Goal: Information Seeking & Learning: Learn about a topic

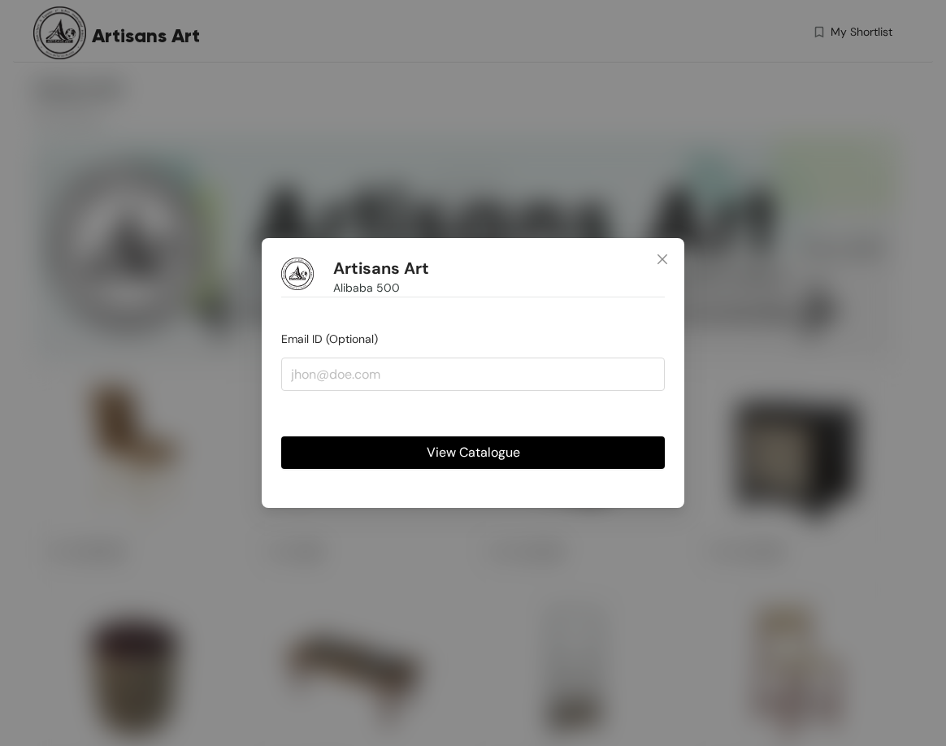
drag, startPoint x: 0, startPoint y: 0, endPoint x: 483, endPoint y: 670, distance: 826.3
click at [496, 444] on span "View Catalogue" at bounding box center [472, 452] width 93 height 20
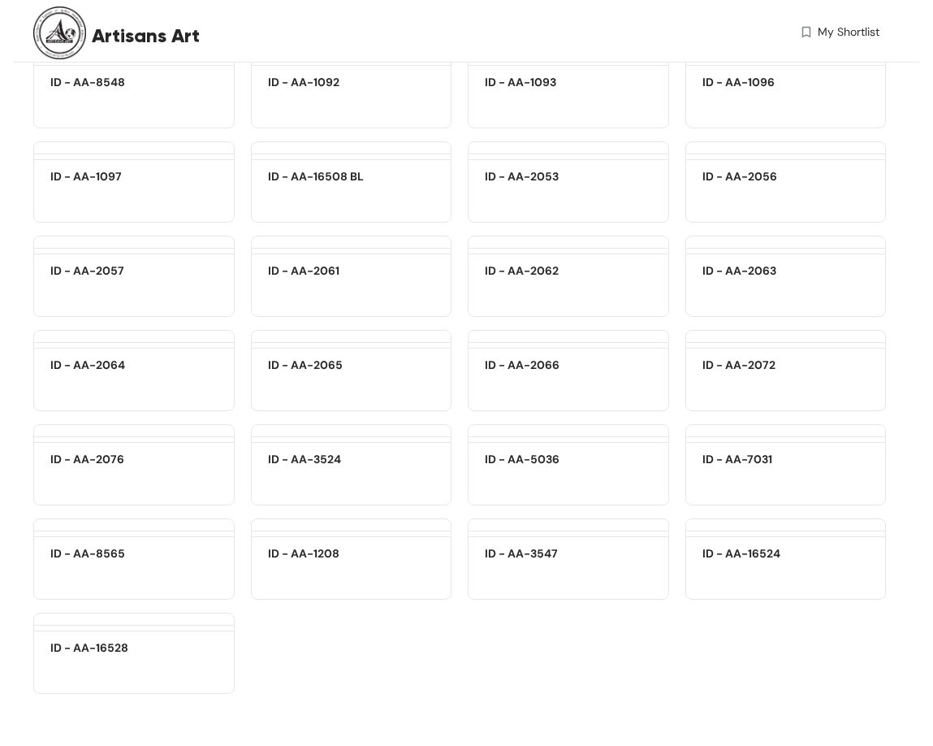
scroll to position [18663, 0]
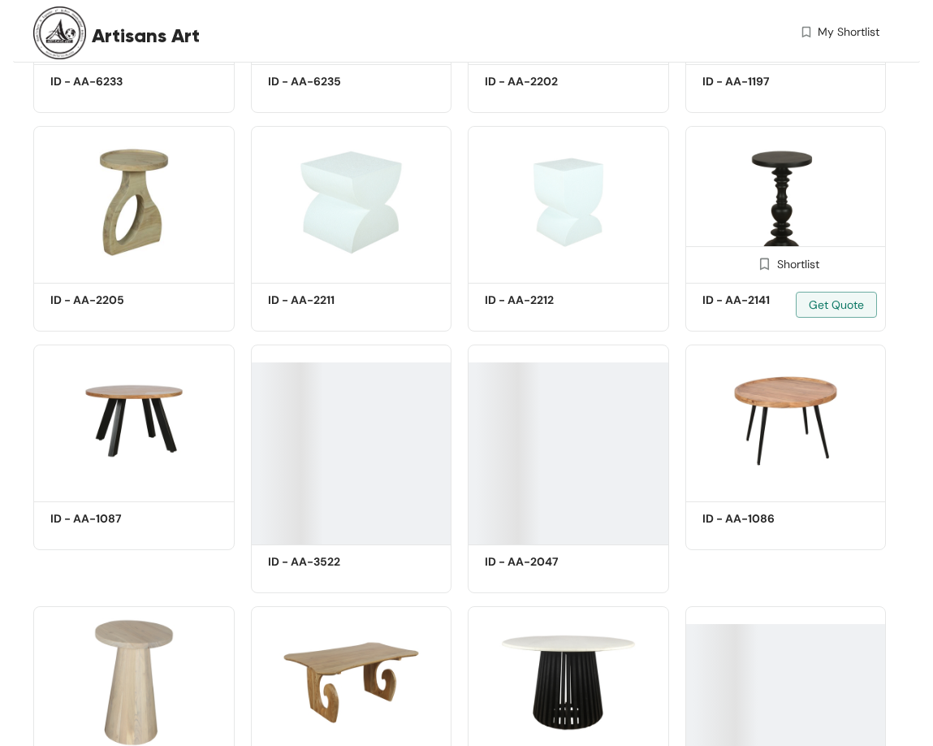
click at [754, 201] on img at bounding box center [786, 202] width 201 height 152
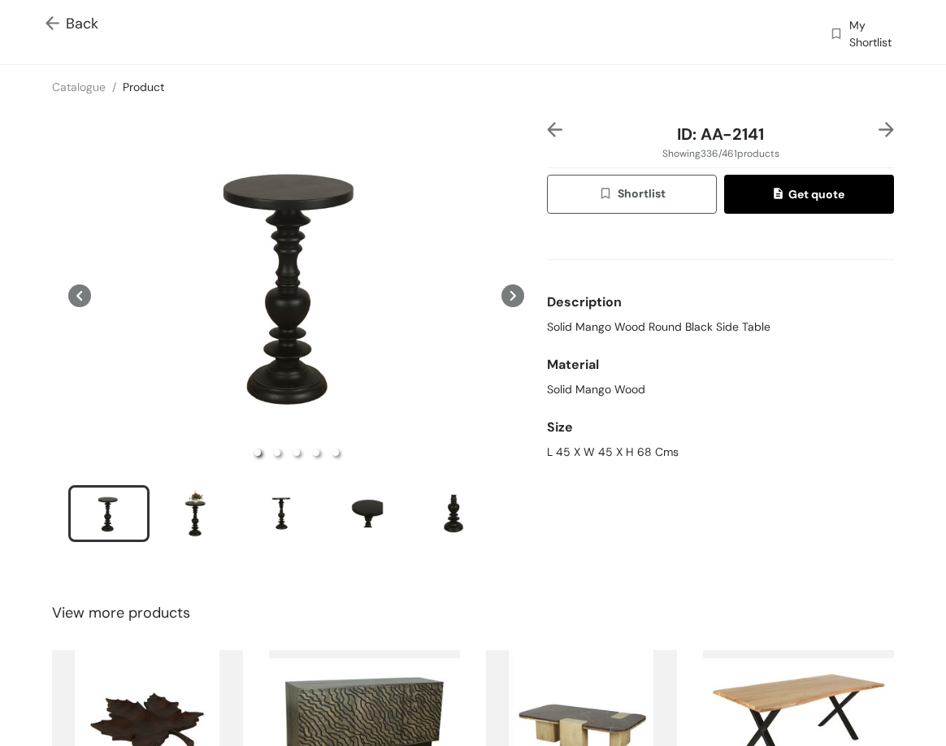
click at [878, 124] on img at bounding box center [885, 129] width 15 height 15
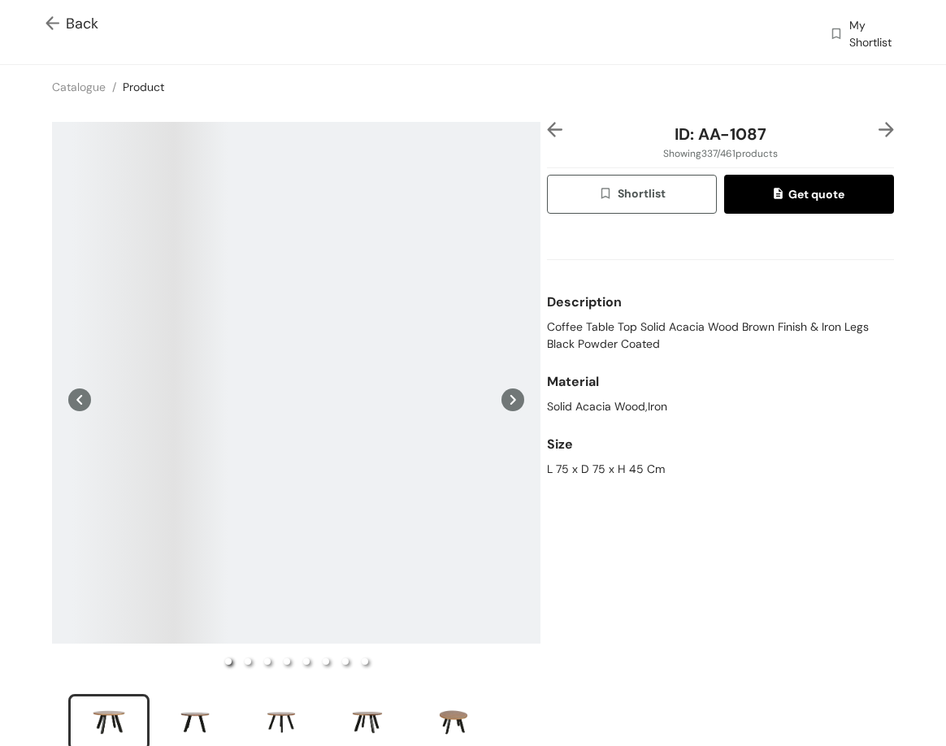
click at [548, 127] on img at bounding box center [554, 129] width 15 height 15
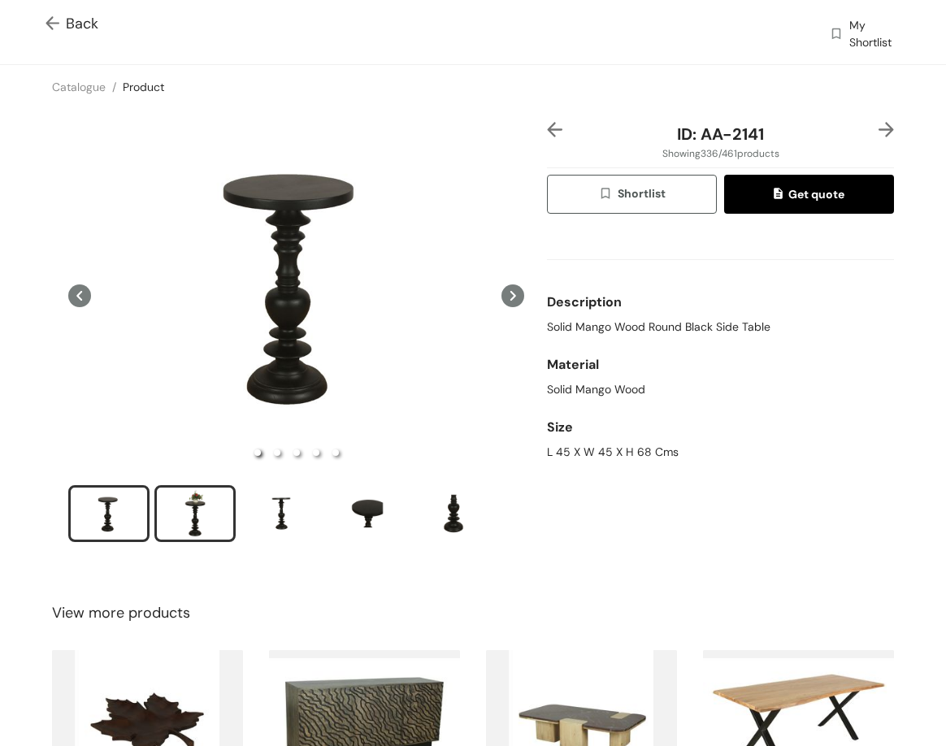
click at [187, 500] on div "slide item 2" at bounding box center [194, 513] width 73 height 49
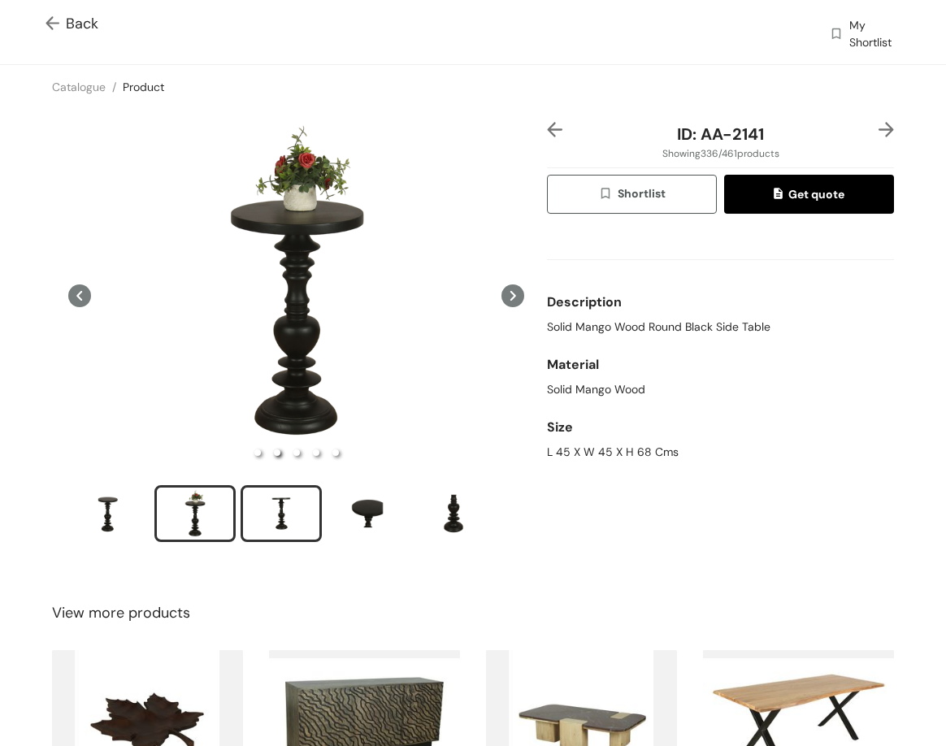
click at [290, 516] on div "slide item 3" at bounding box center [281, 513] width 73 height 49
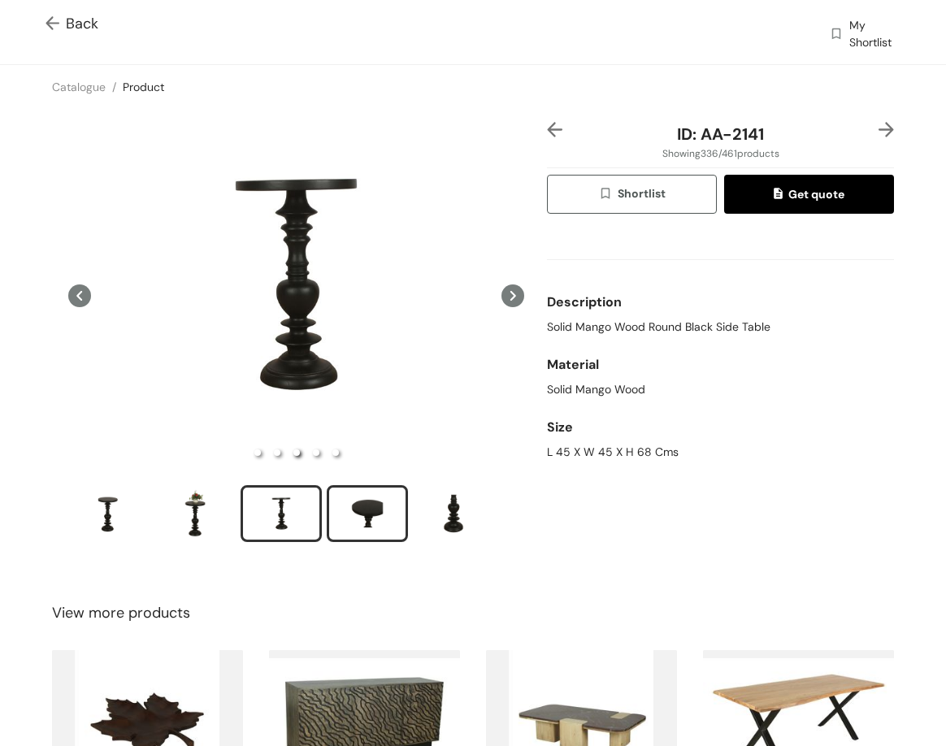
click at [376, 518] on div "slide item 4" at bounding box center [367, 513] width 73 height 49
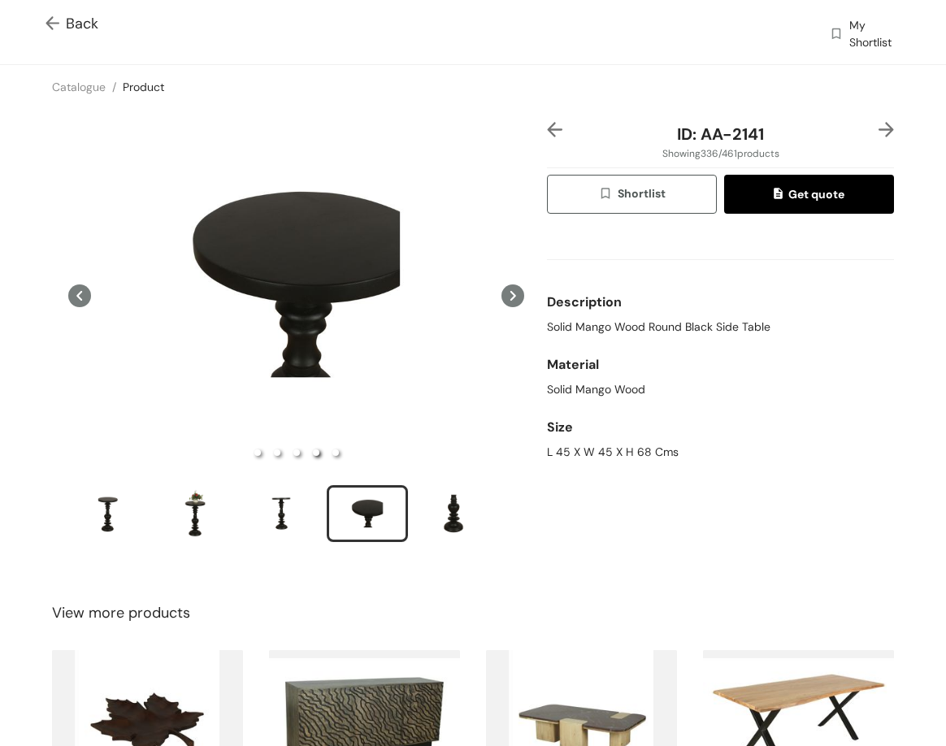
click at [878, 130] on img at bounding box center [885, 129] width 15 height 15
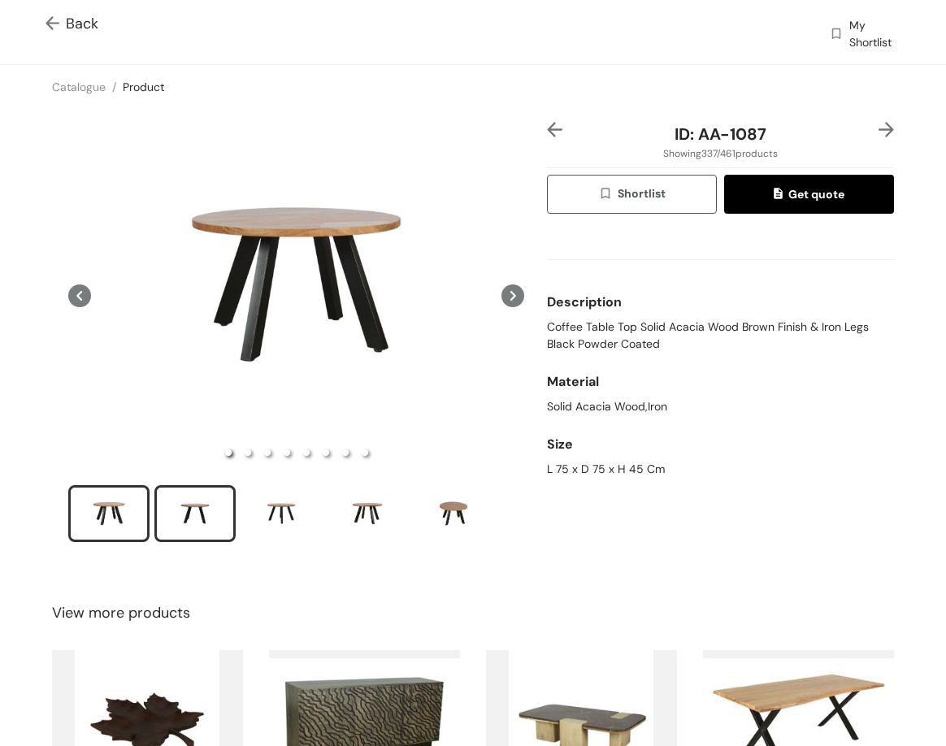
click at [201, 489] on div "slide item 2" at bounding box center [194, 513] width 73 height 49
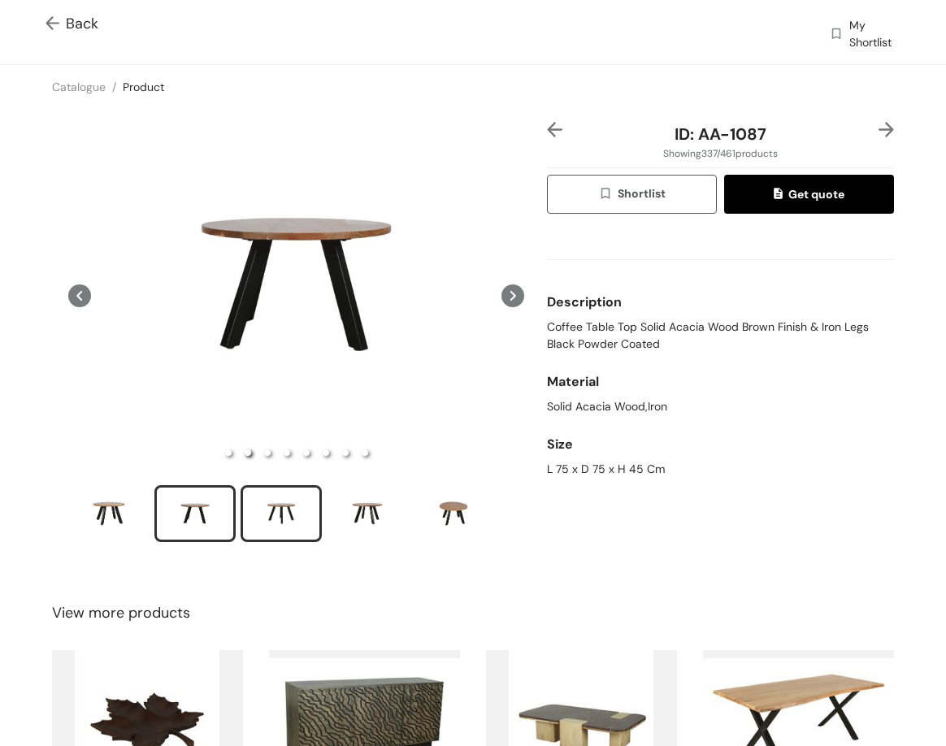
click at [277, 513] on div "slide item 3" at bounding box center [281, 513] width 73 height 49
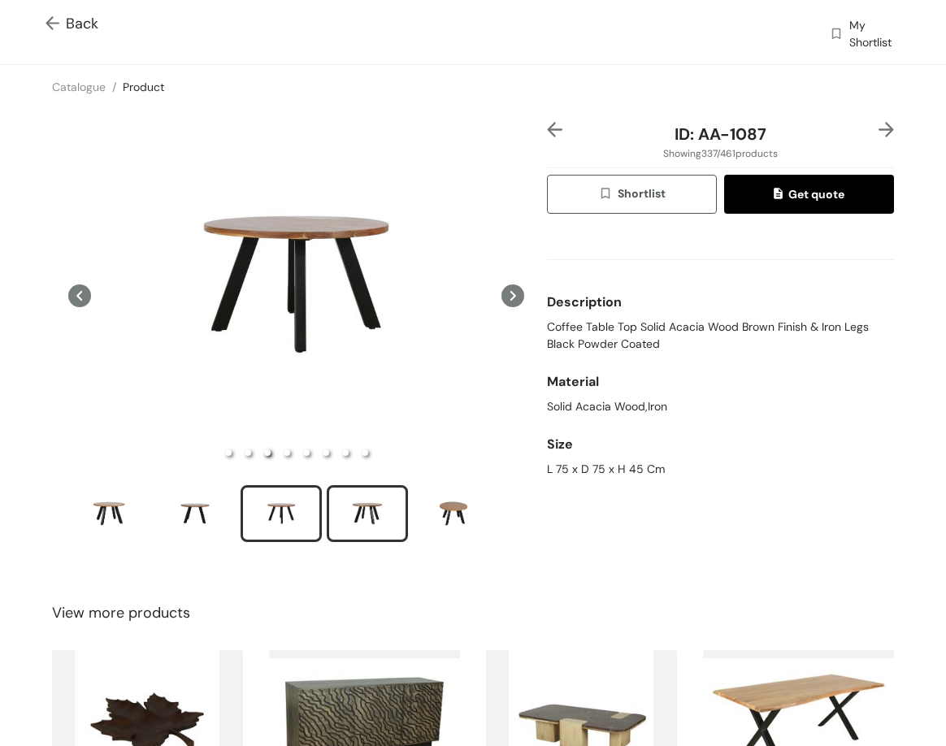
click at [361, 510] on div "slide item 4" at bounding box center [367, 513] width 73 height 49
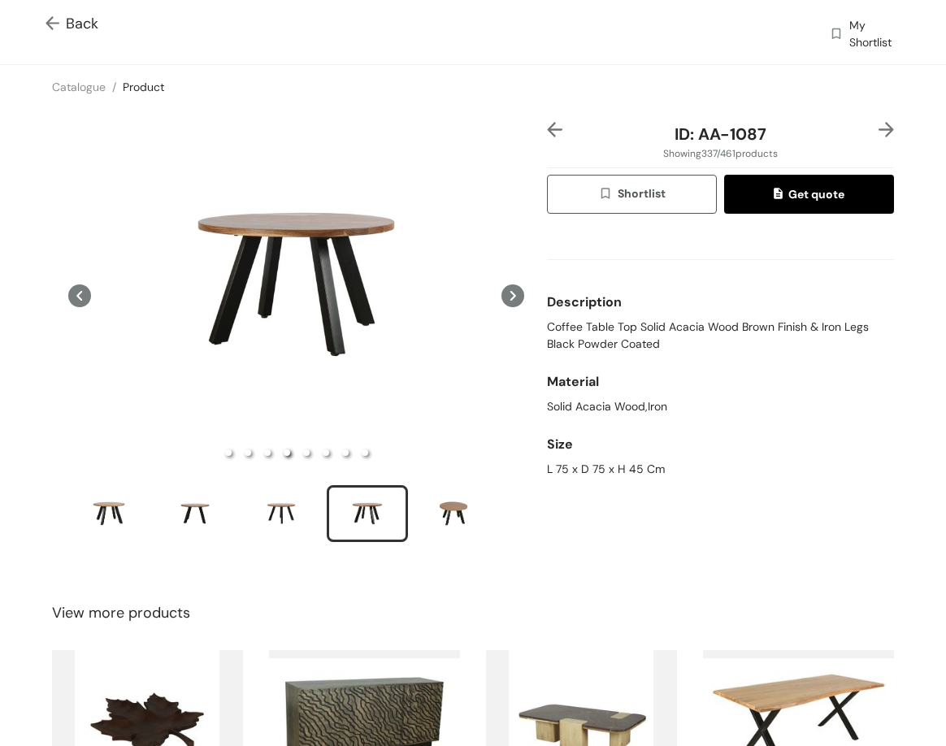
click at [880, 128] on img at bounding box center [885, 129] width 15 height 15
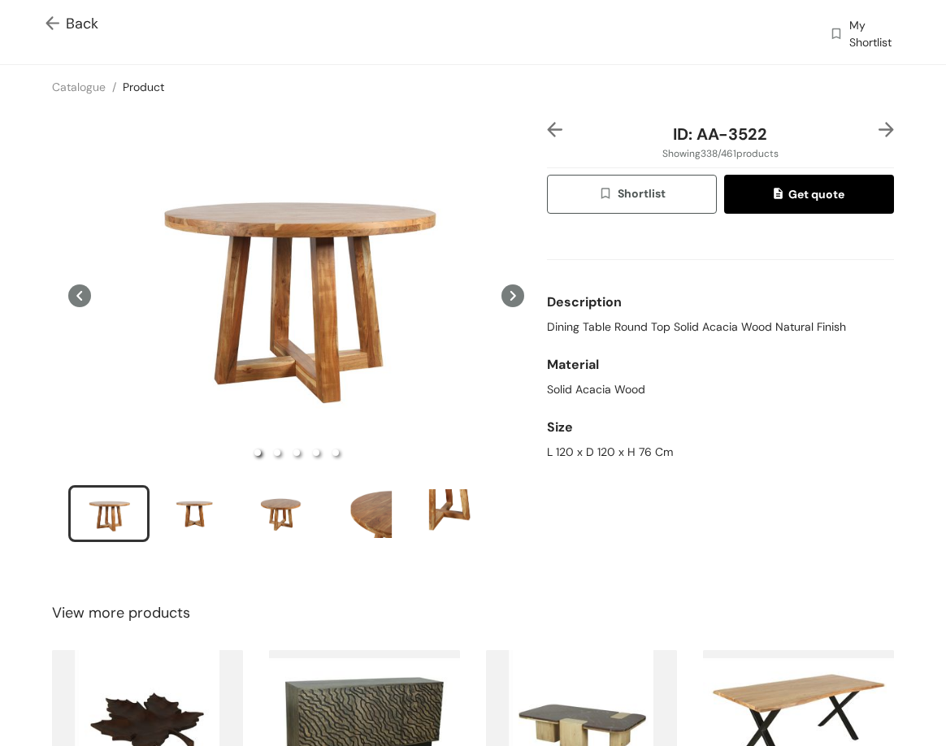
click at [560, 129] on div at bounding box center [561, 134] width 29 height 24
click at [551, 129] on img at bounding box center [554, 129] width 15 height 15
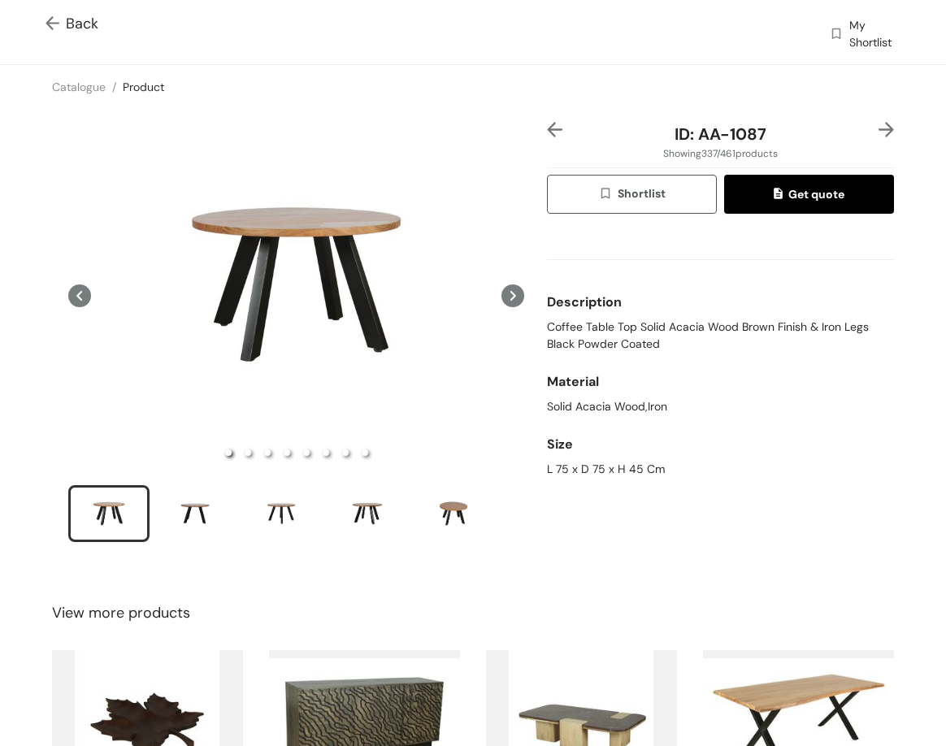
click at [878, 123] on img at bounding box center [885, 129] width 15 height 15
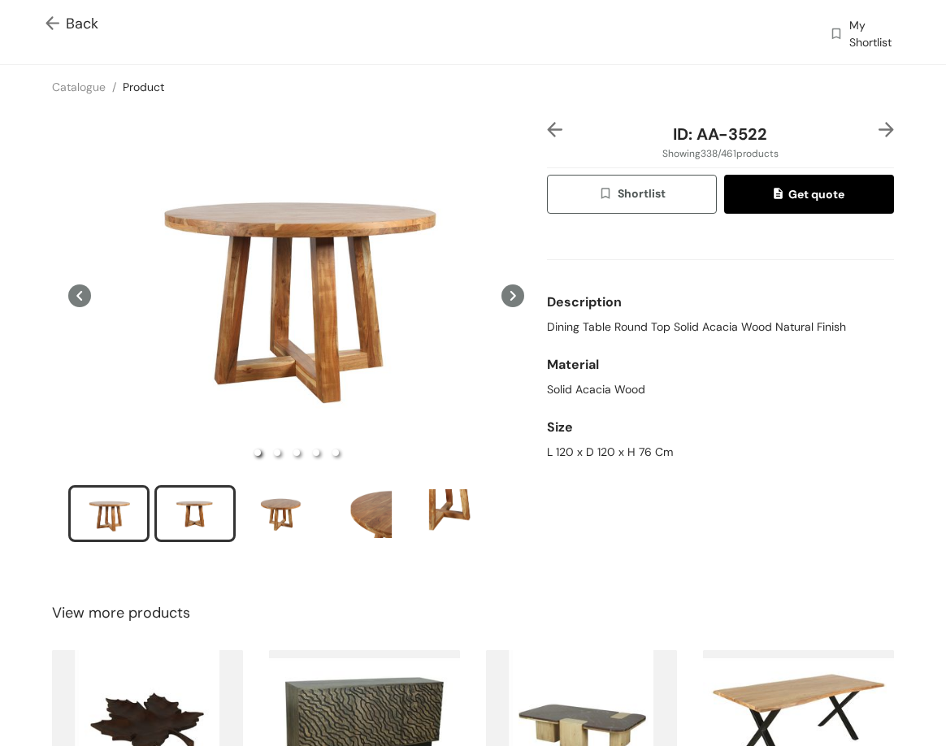
click at [210, 509] on div "slide item 2" at bounding box center [194, 513] width 73 height 49
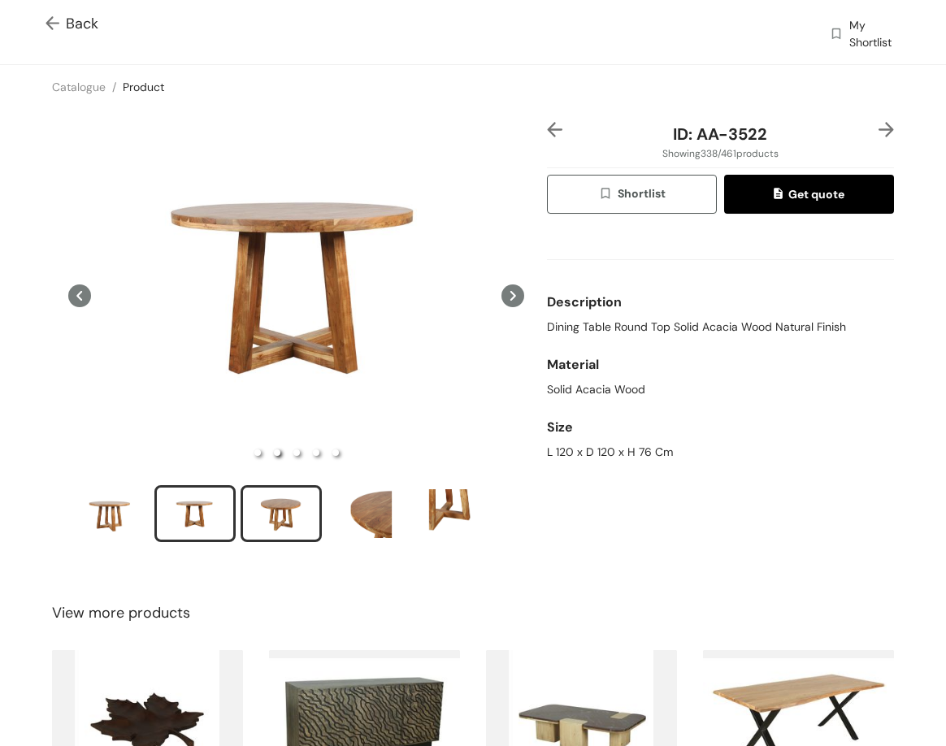
click at [292, 509] on div "slide item 3" at bounding box center [281, 513] width 73 height 49
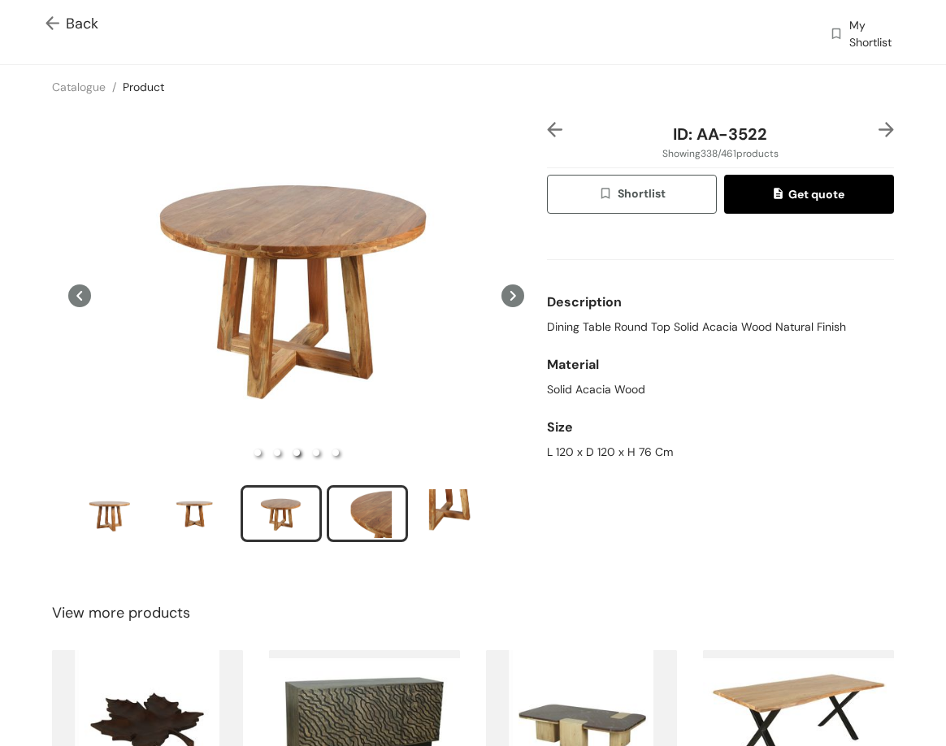
click at [364, 527] on div "slide item 4" at bounding box center [367, 513] width 73 height 49
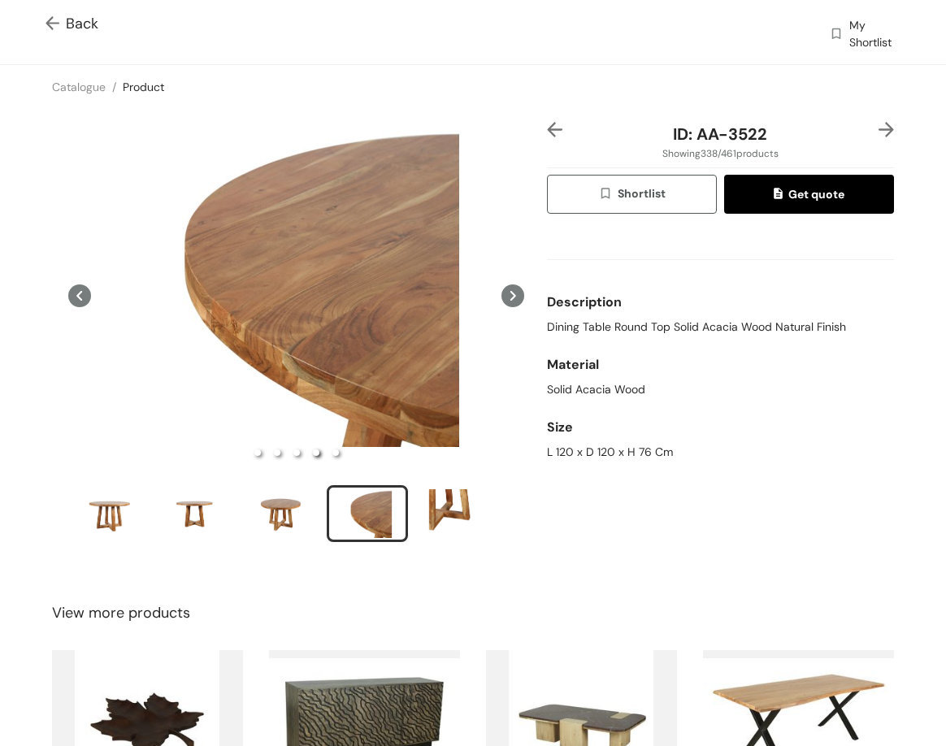
click at [878, 128] on img at bounding box center [885, 129] width 15 height 15
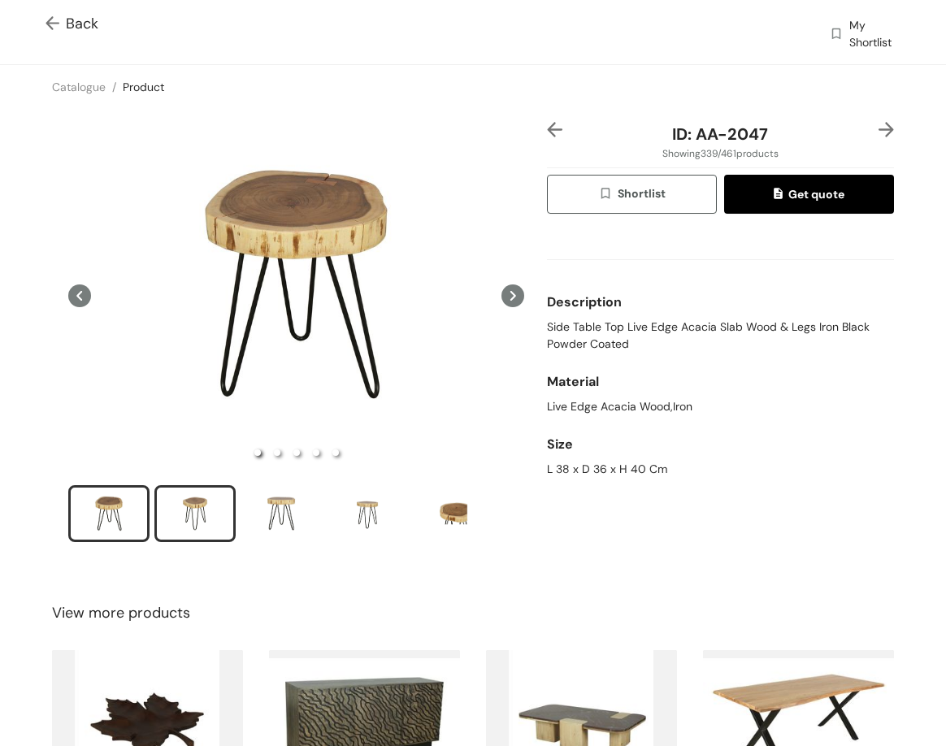
click at [201, 514] on div "slide item 2" at bounding box center [194, 513] width 73 height 49
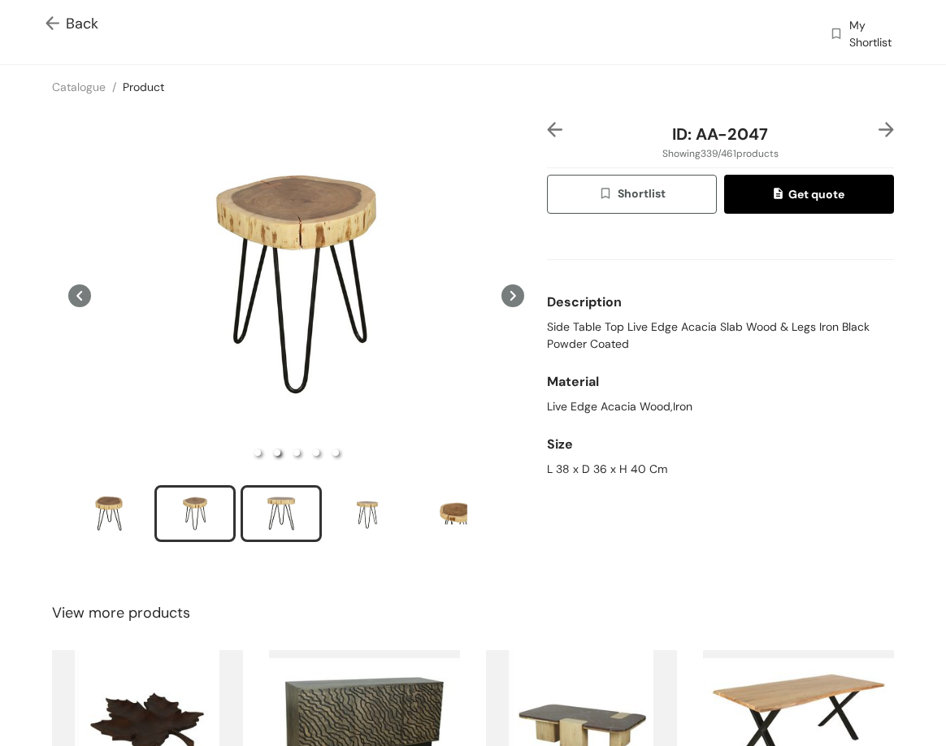
click at [295, 509] on div "slide item 3" at bounding box center [281, 513] width 73 height 49
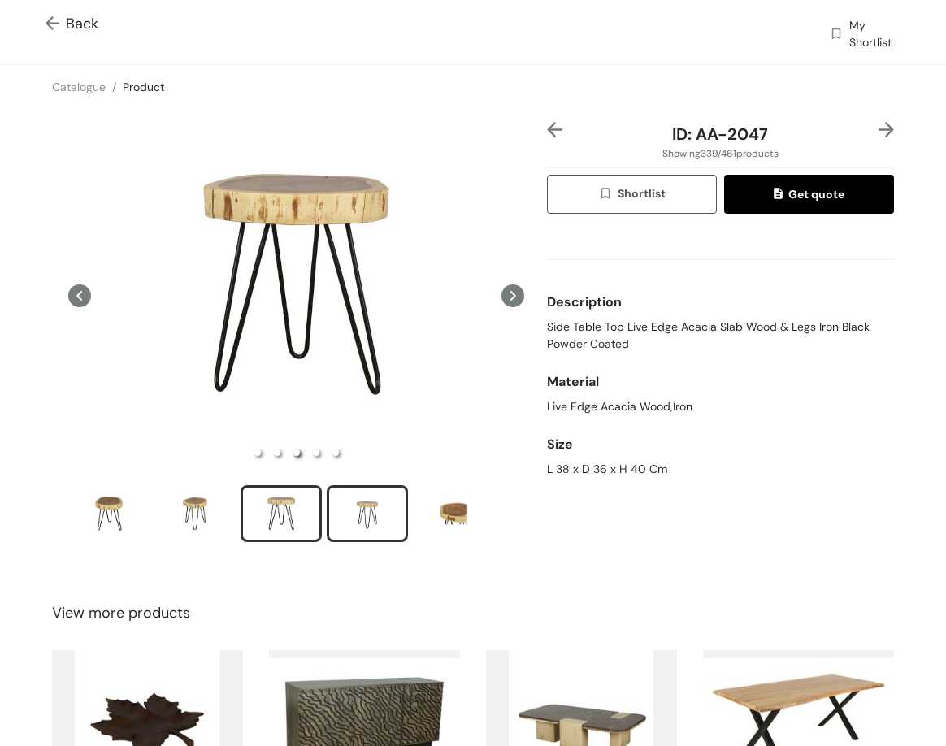
click at [370, 500] on div "slide item 4" at bounding box center [367, 513] width 73 height 49
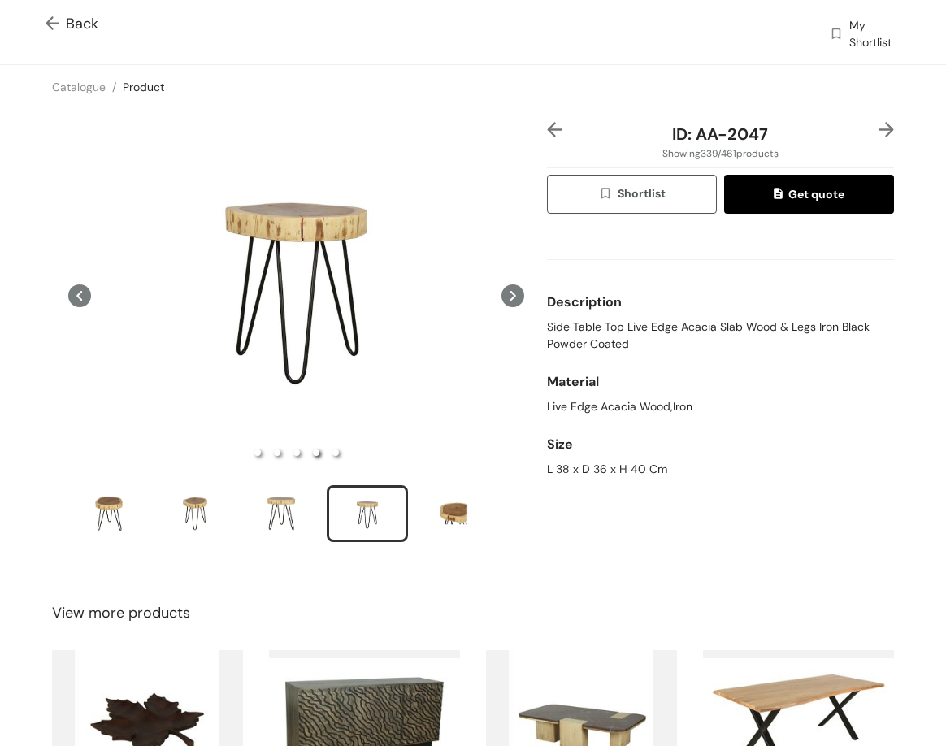
click at [878, 128] on img at bounding box center [885, 129] width 15 height 15
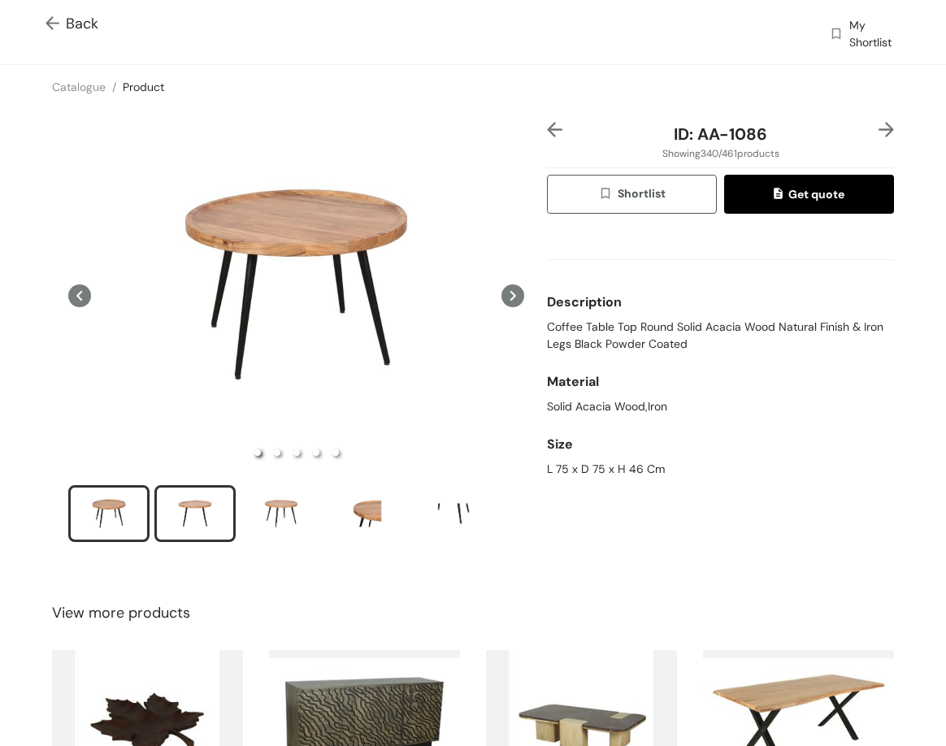
click at [192, 528] on div "slide item 2" at bounding box center [194, 513] width 73 height 49
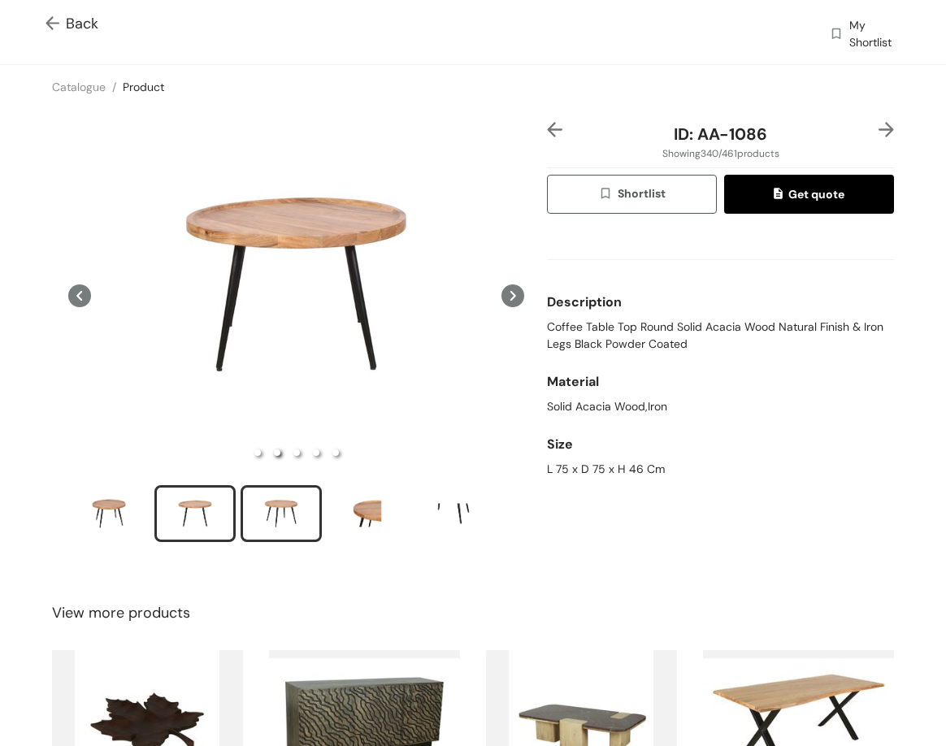
click at [252, 512] on div "slide item 3" at bounding box center [281, 513] width 73 height 49
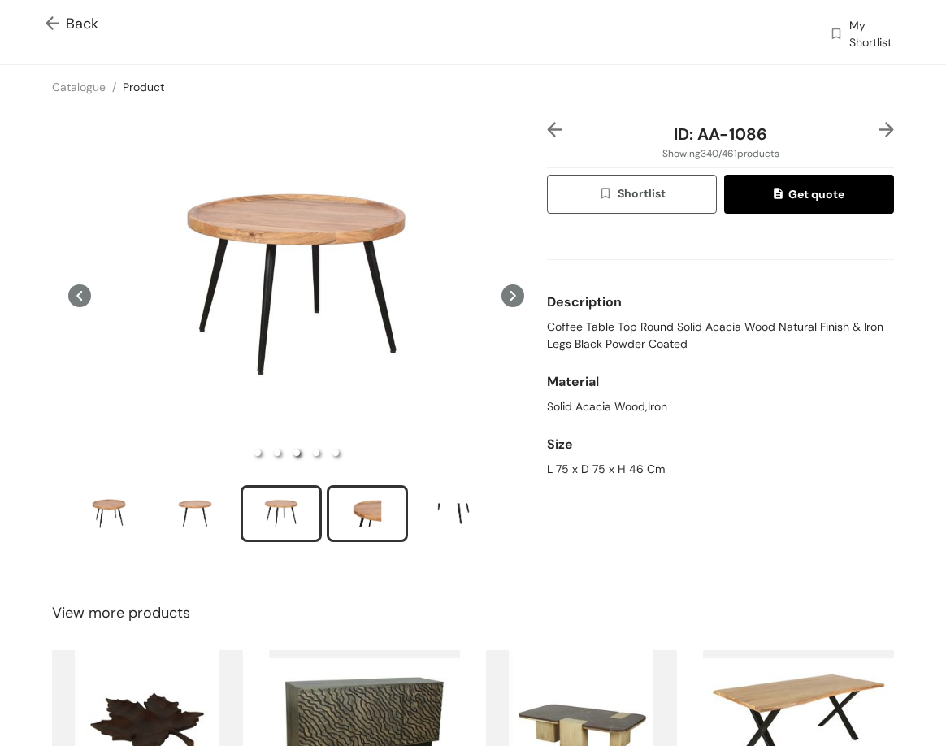
click at [366, 519] on div "slide item 4" at bounding box center [367, 513] width 73 height 49
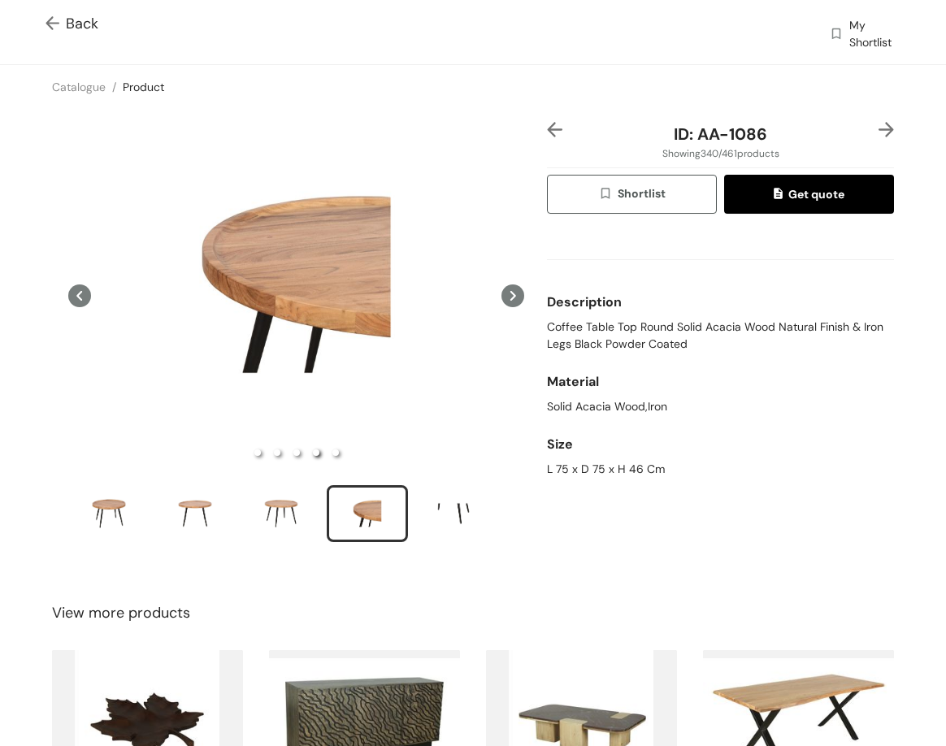
click at [878, 131] on img at bounding box center [885, 129] width 15 height 15
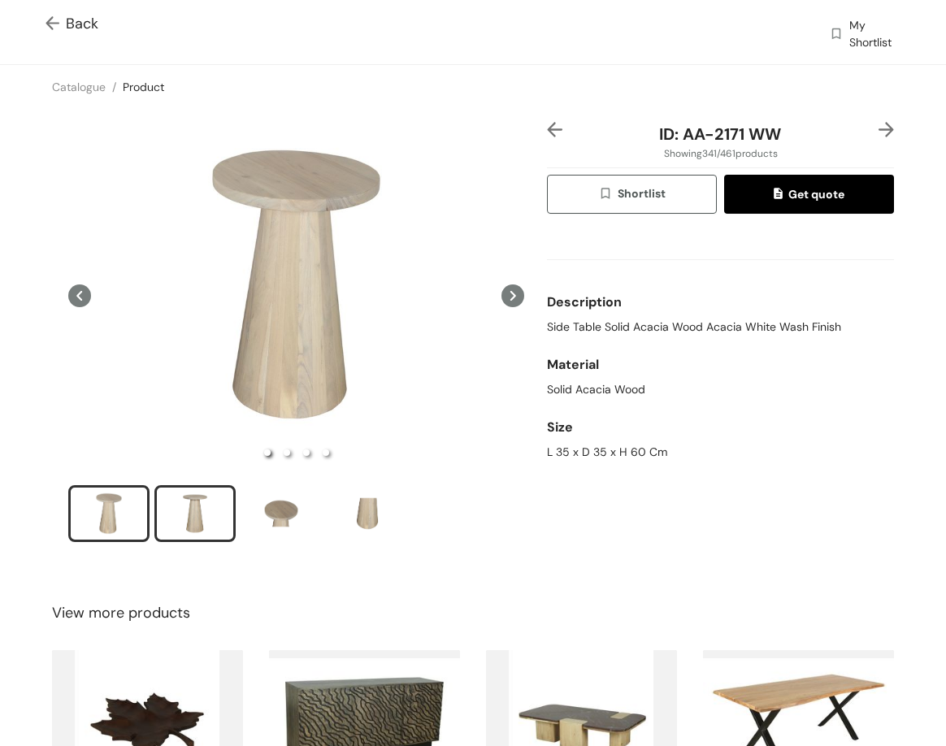
click at [192, 513] on div "slide item 2" at bounding box center [194, 513] width 73 height 49
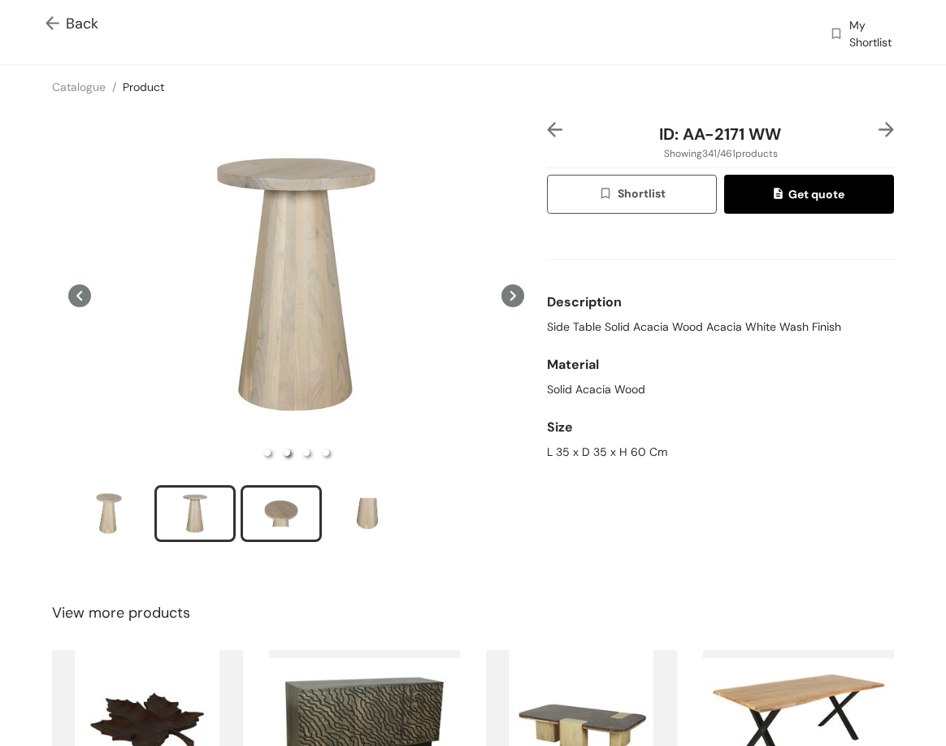
click at [292, 510] on div "slide item 3" at bounding box center [281, 513] width 73 height 49
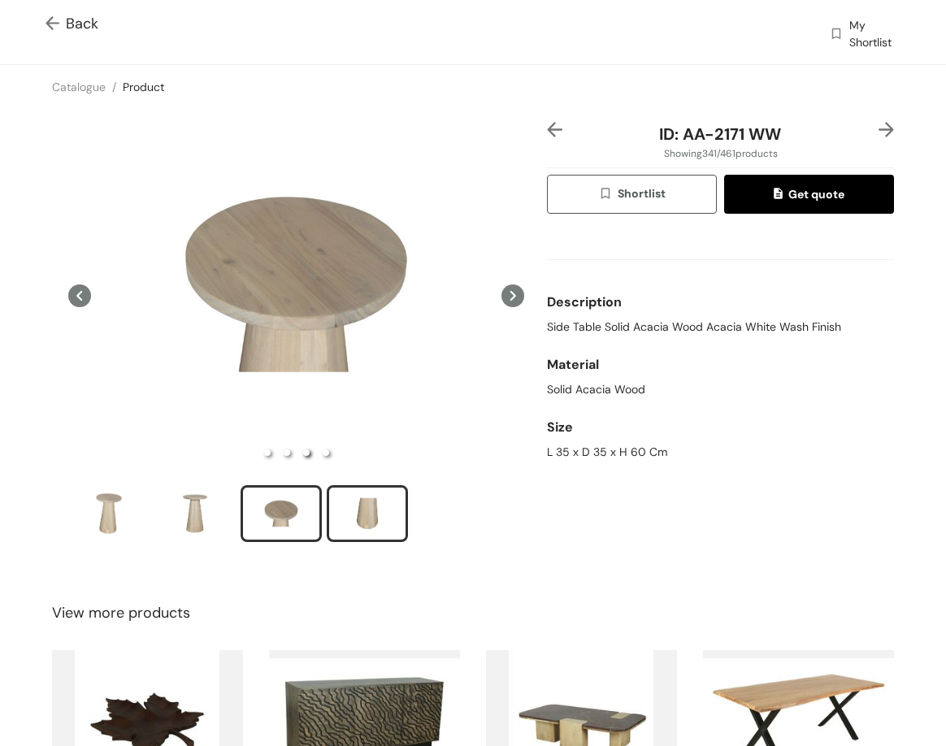
click at [392, 511] on div "slide item 4" at bounding box center [367, 513] width 73 height 49
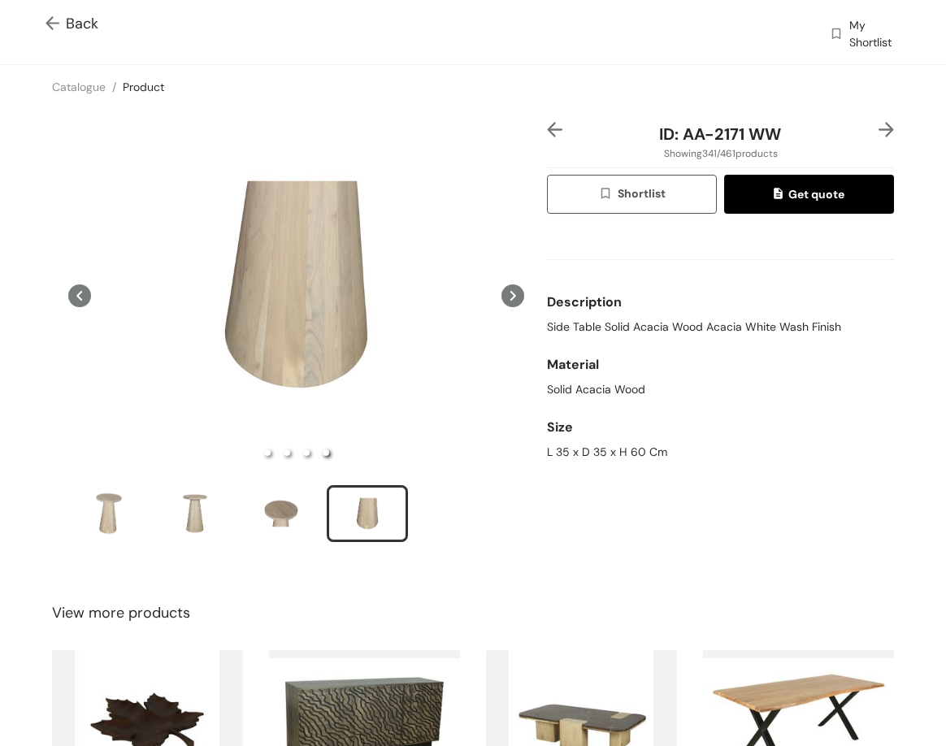
click at [872, 138] on div at bounding box center [878, 134] width 29 height 24
click at [878, 133] on img at bounding box center [885, 129] width 15 height 15
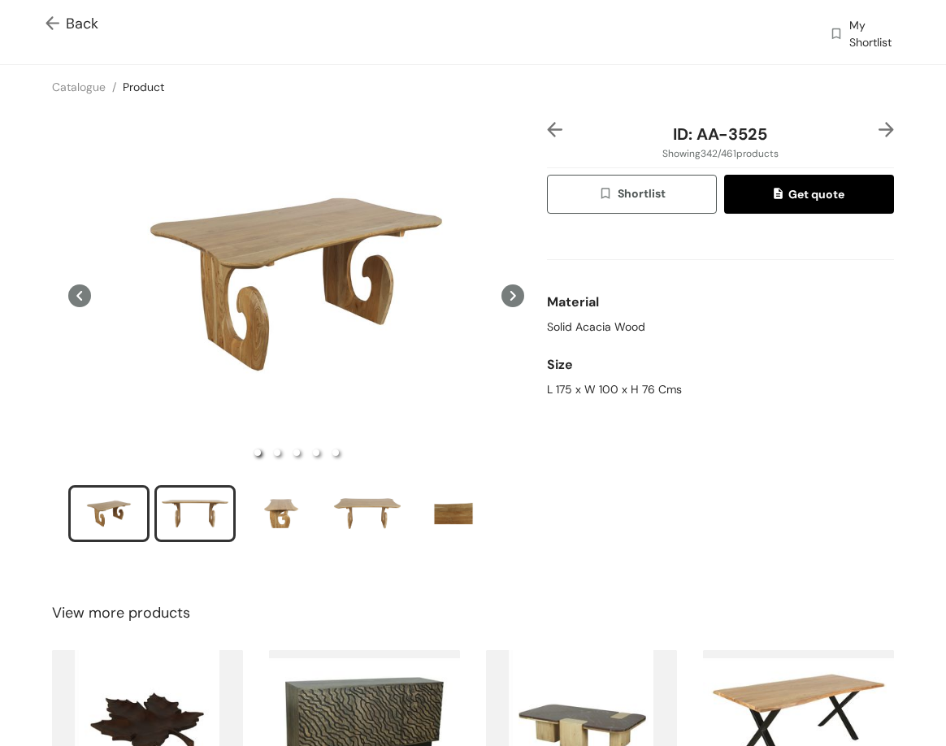
click at [173, 515] on div "slide item 2" at bounding box center [194, 513] width 73 height 49
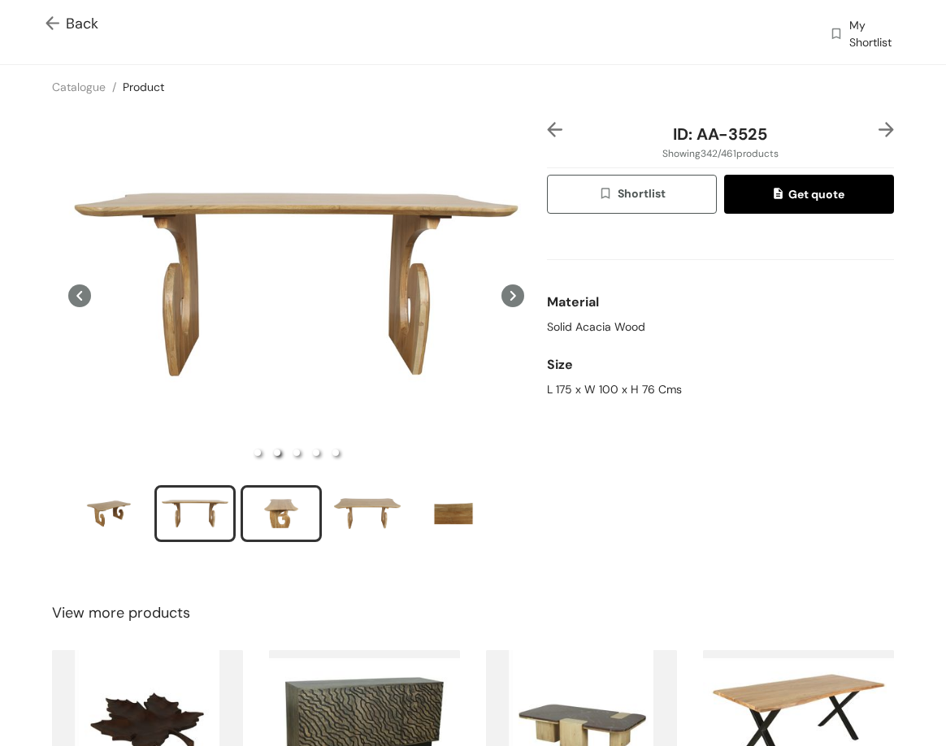
click at [299, 518] on div "slide item 3" at bounding box center [281, 513] width 73 height 49
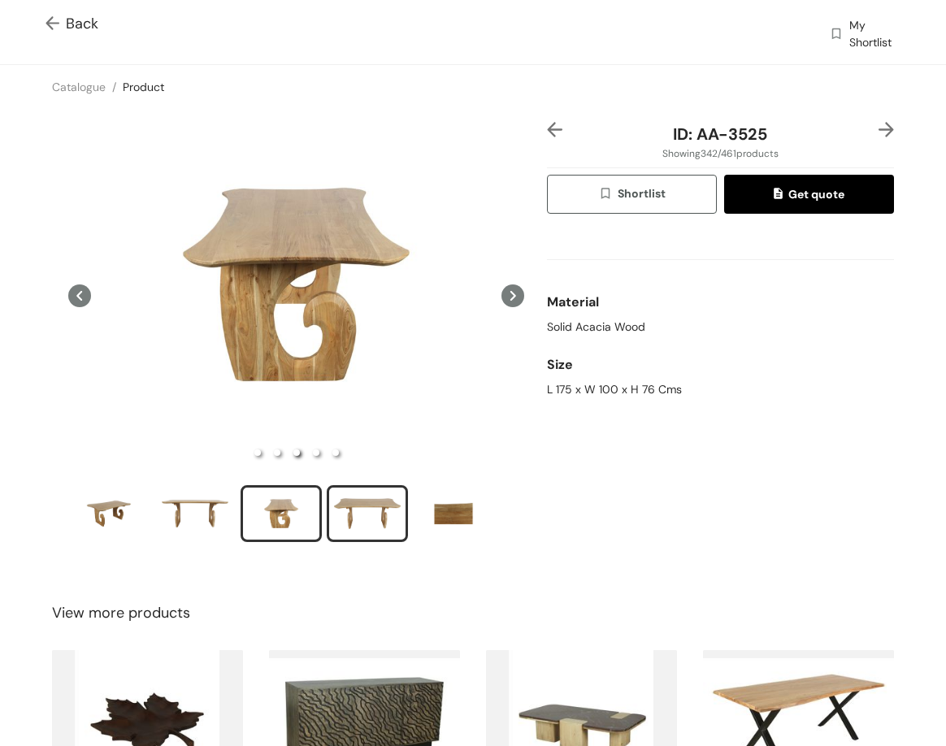
click at [377, 503] on div "slide item 4" at bounding box center [367, 513] width 73 height 49
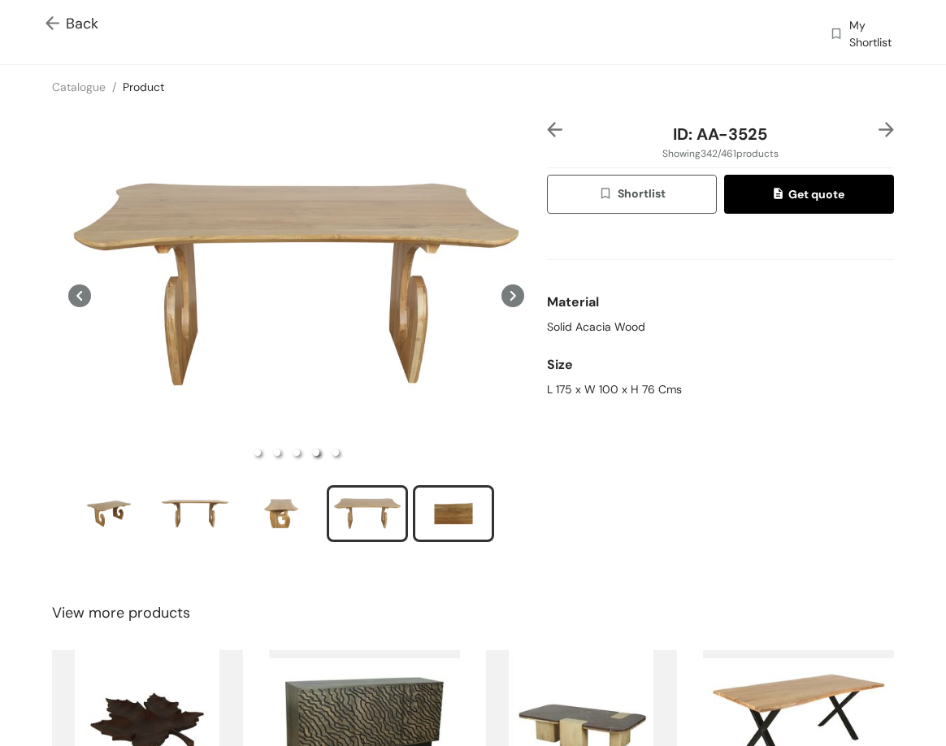
click at [467, 529] on div "slide item 5" at bounding box center [453, 513] width 73 height 49
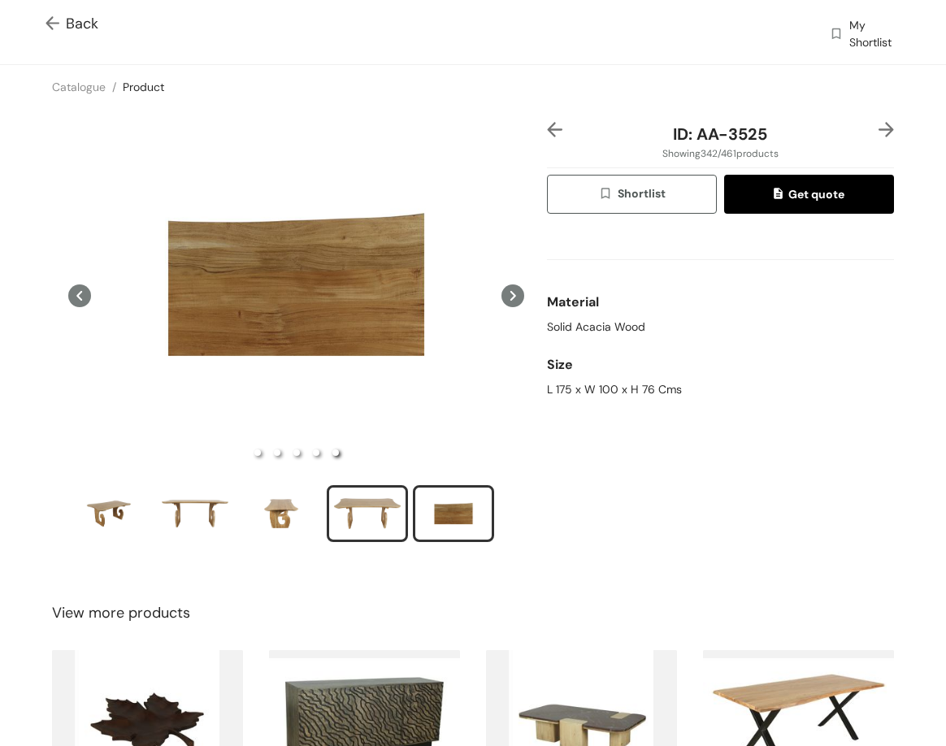
click at [370, 516] on div "slide item 4" at bounding box center [367, 513] width 73 height 49
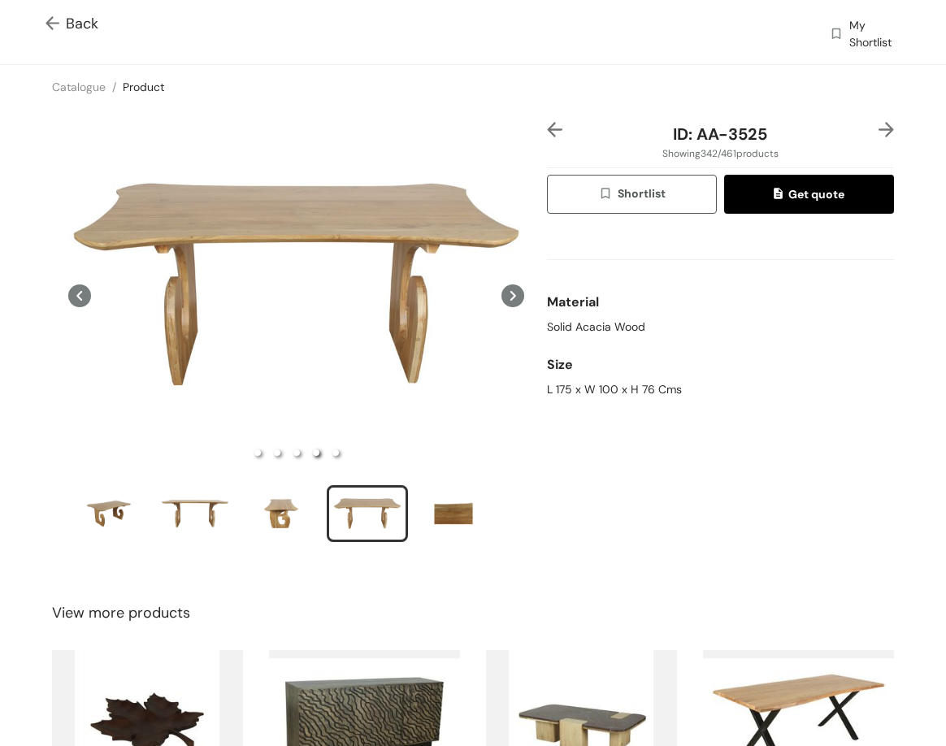
click at [878, 135] on img at bounding box center [885, 129] width 15 height 15
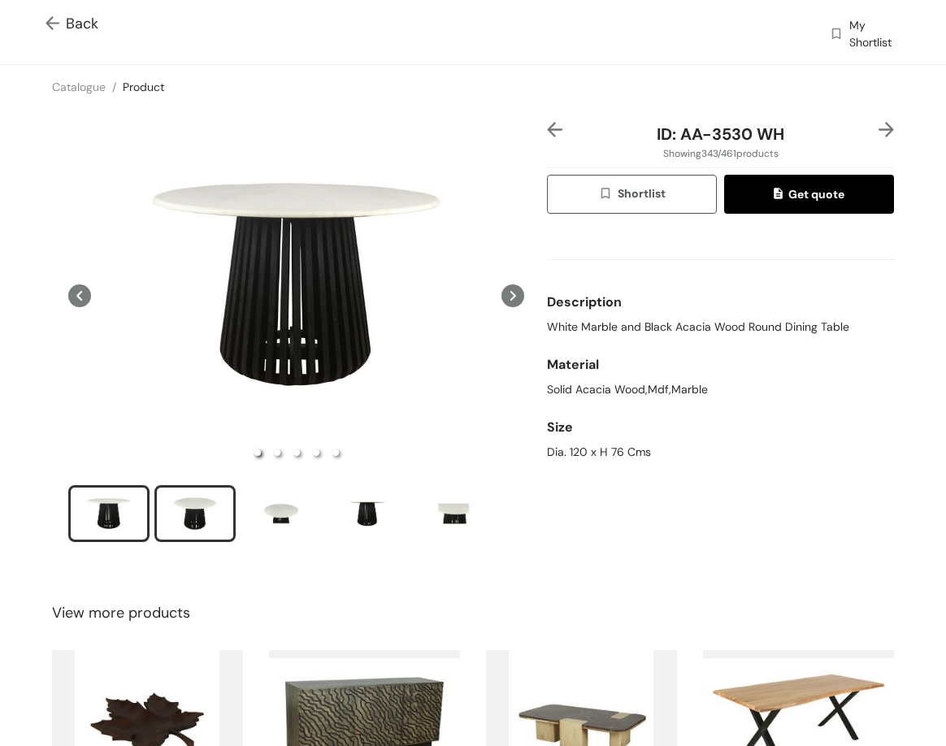
click at [206, 515] on div "slide item 2" at bounding box center [194, 513] width 73 height 49
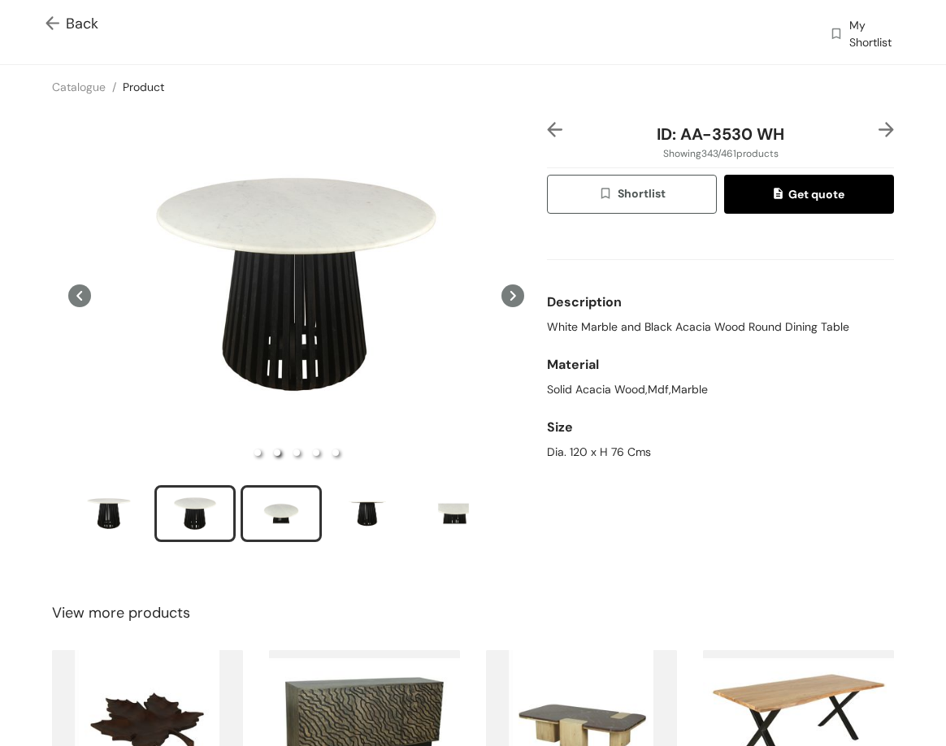
click at [302, 489] on div "slide item 3" at bounding box center [281, 513] width 73 height 49
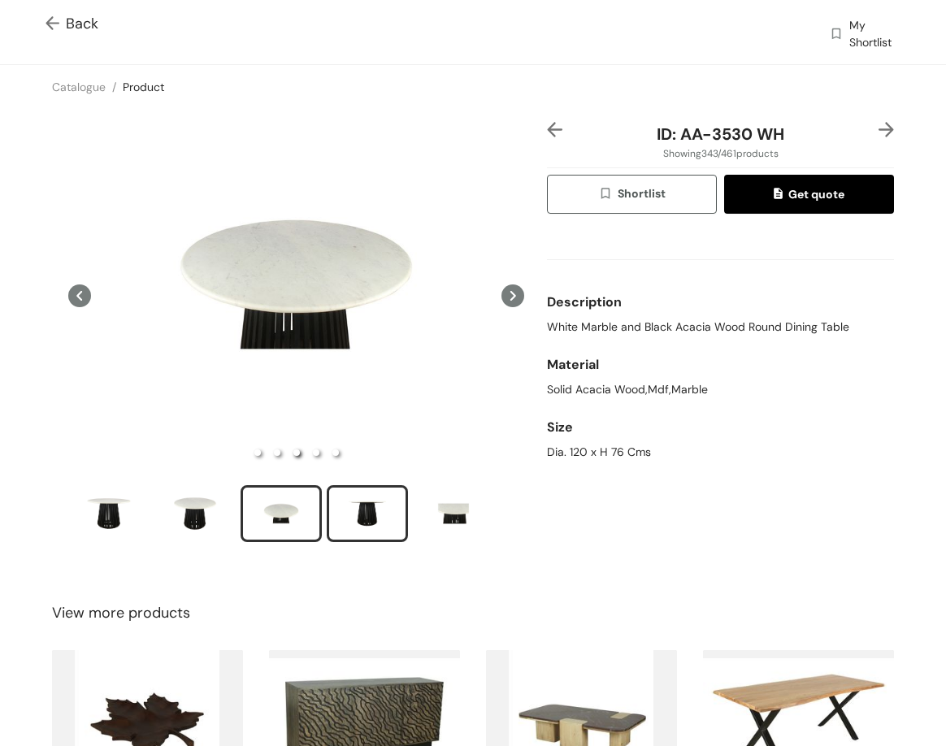
click at [361, 513] on div "slide item 4" at bounding box center [367, 513] width 73 height 49
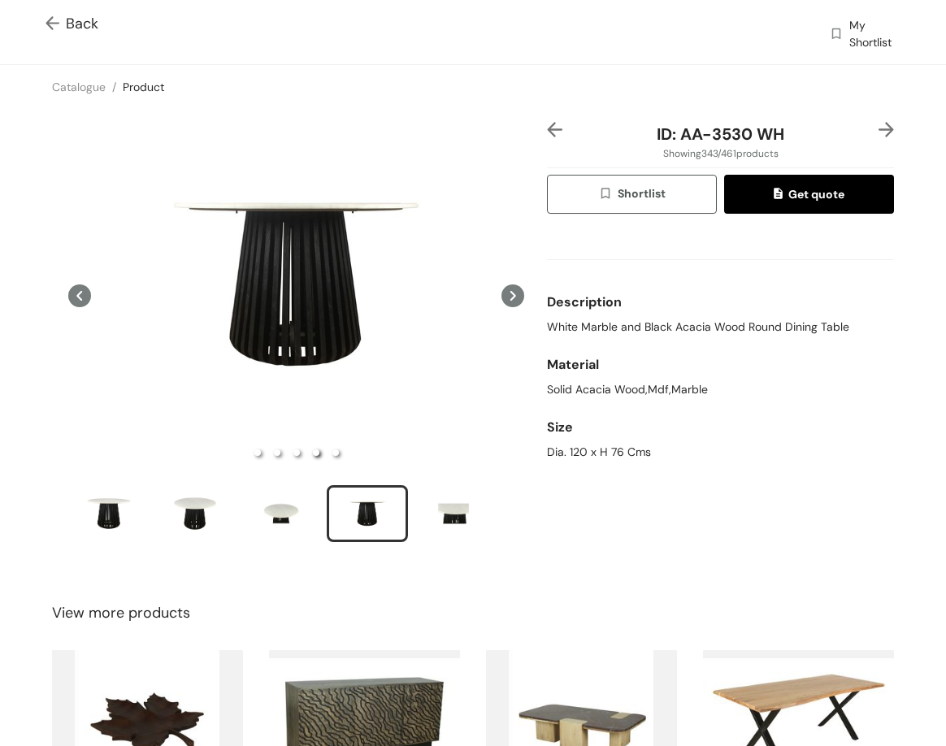
click at [882, 128] on div "ID: AA-3530 WH Showing 343 / 461 products Shortlist Get quote Description White…" at bounding box center [719, 343] width 353 height 442
click at [878, 128] on img at bounding box center [885, 129] width 15 height 15
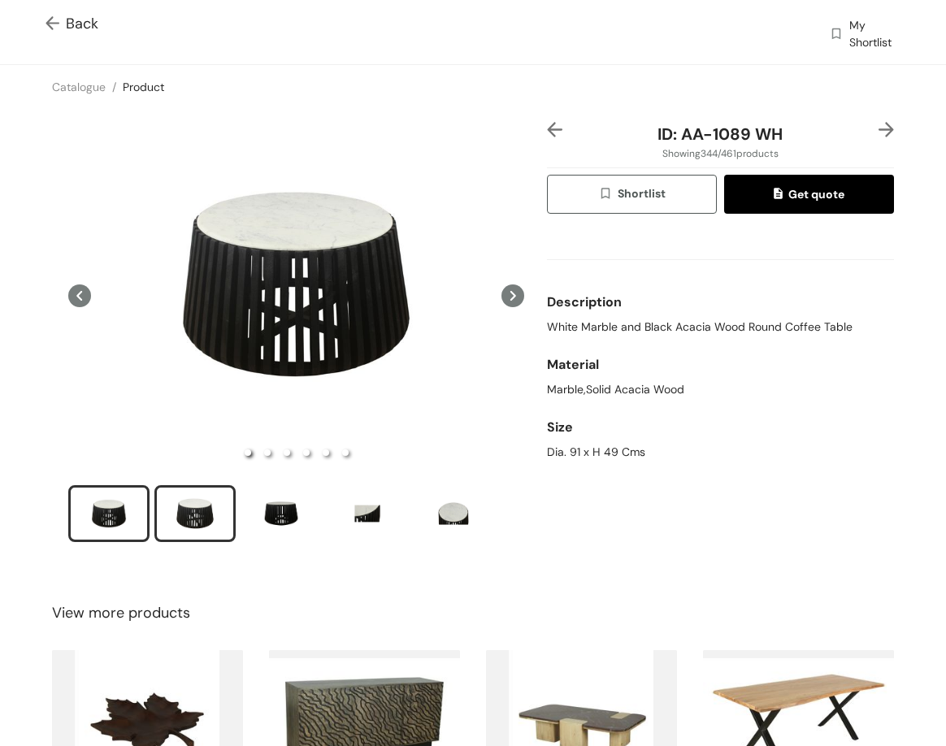
click at [209, 530] on div "slide item 2" at bounding box center [194, 513] width 73 height 49
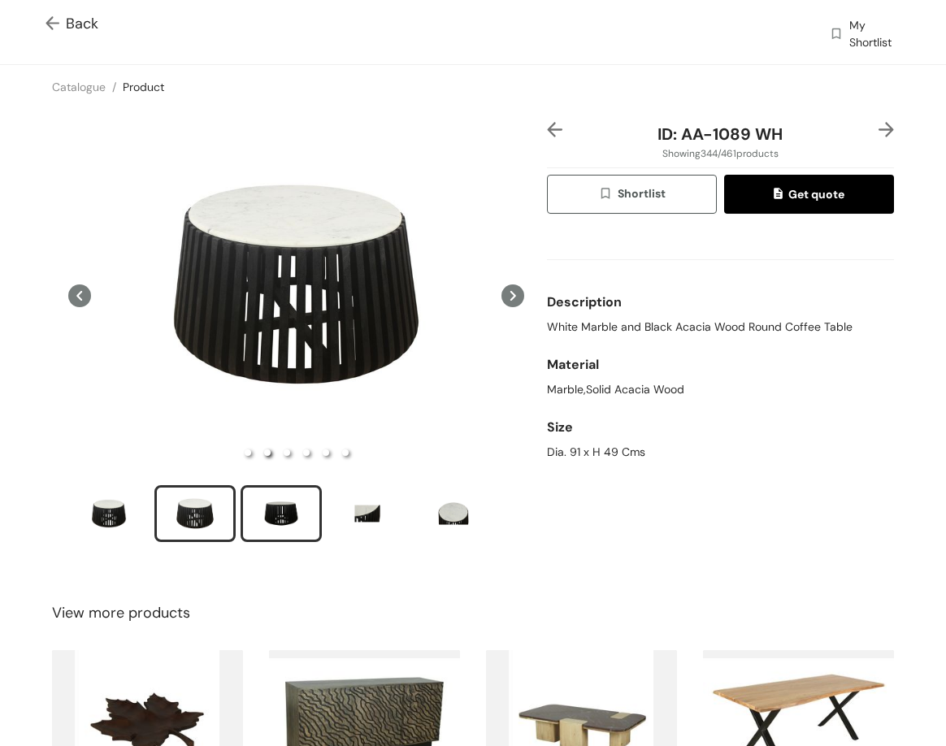
click at [292, 505] on div "slide item 3" at bounding box center [281, 513] width 73 height 49
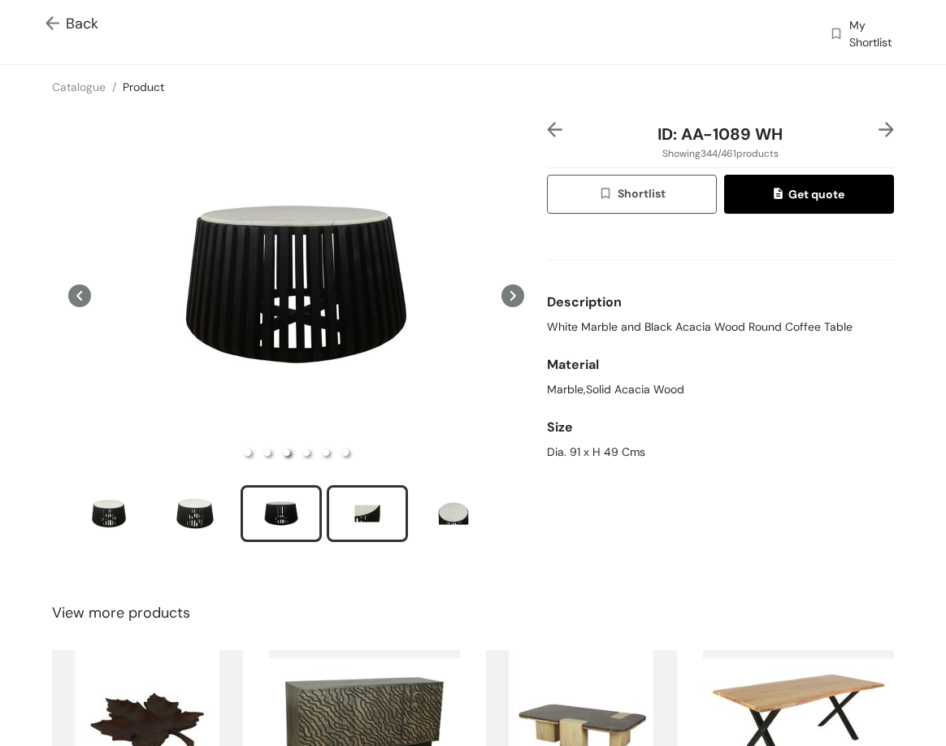
click at [388, 519] on div "slide item 4" at bounding box center [367, 513] width 73 height 49
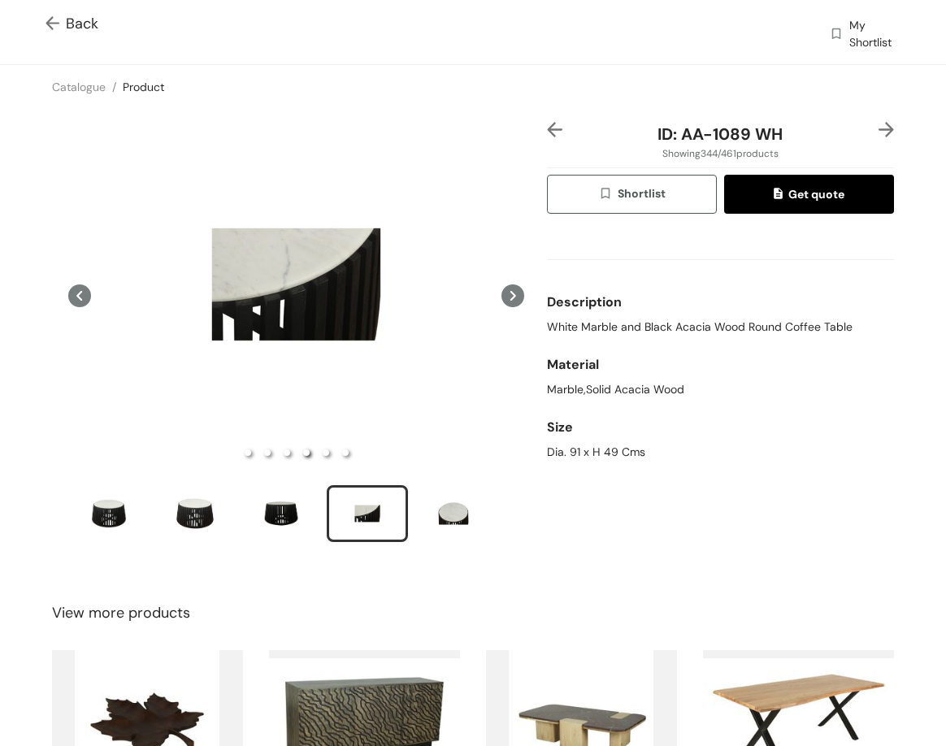
click at [878, 130] on img at bounding box center [885, 129] width 15 height 15
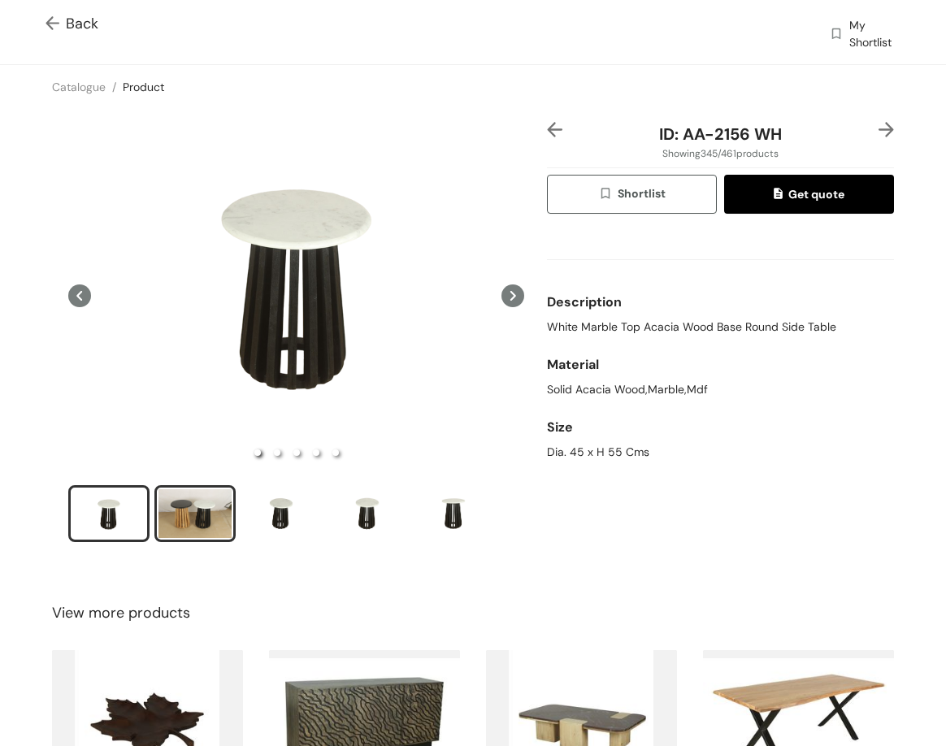
click at [210, 514] on div "slide item 2" at bounding box center [194, 513] width 73 height 49
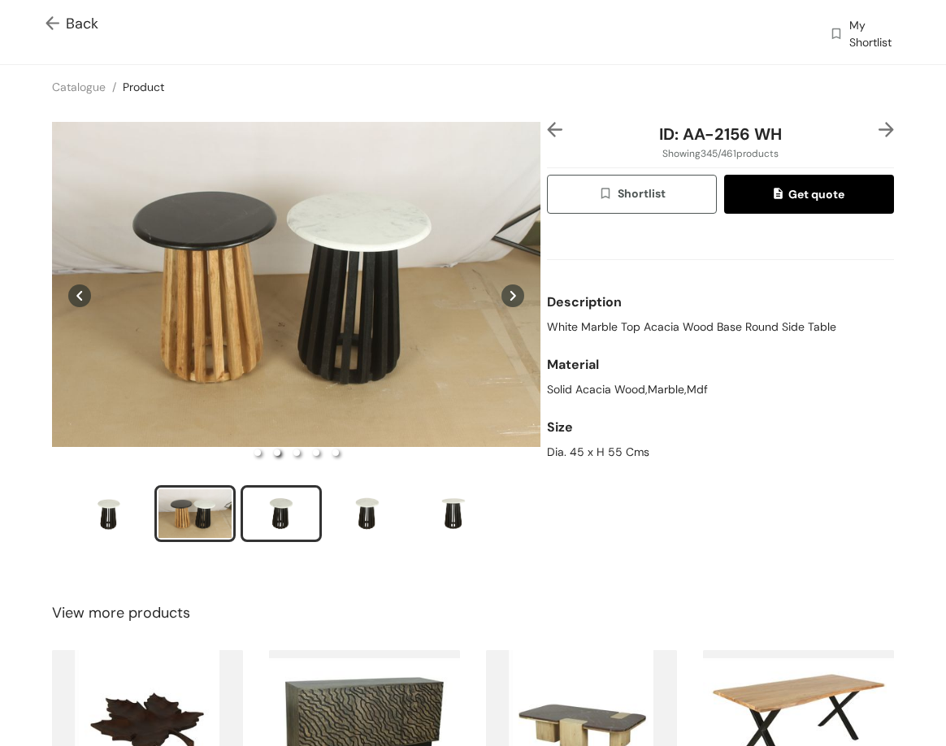
click at [291, 508] on div "slide item 3" at bounding box center [281, 513] width 73 height 49
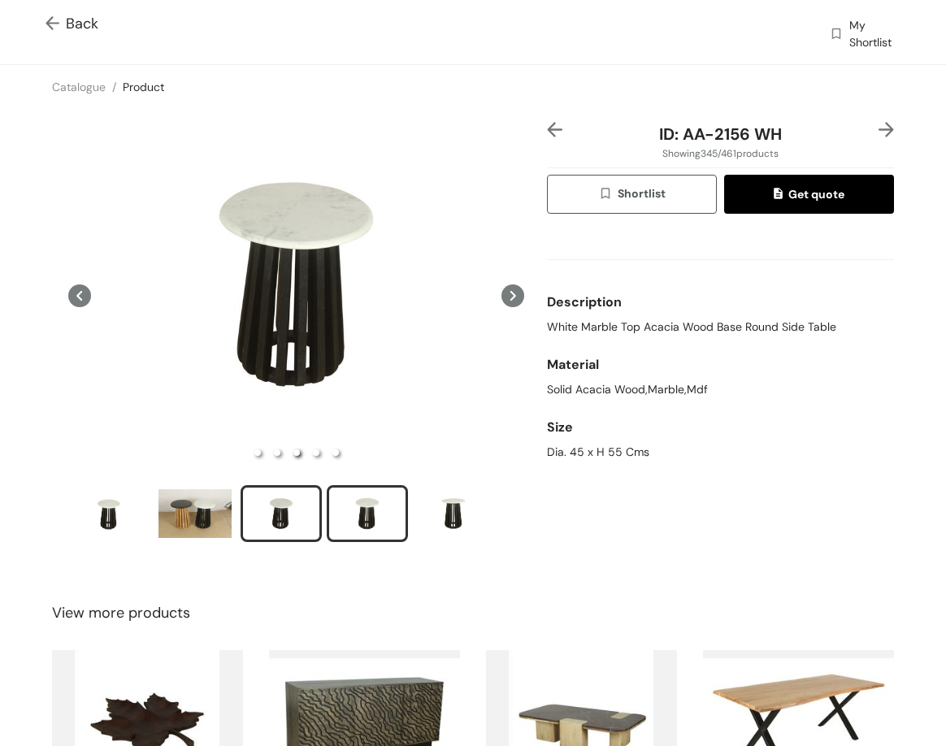
click at [377, 503] on div "slide item 4" at bounding box center [367, 513] width 73 height 49
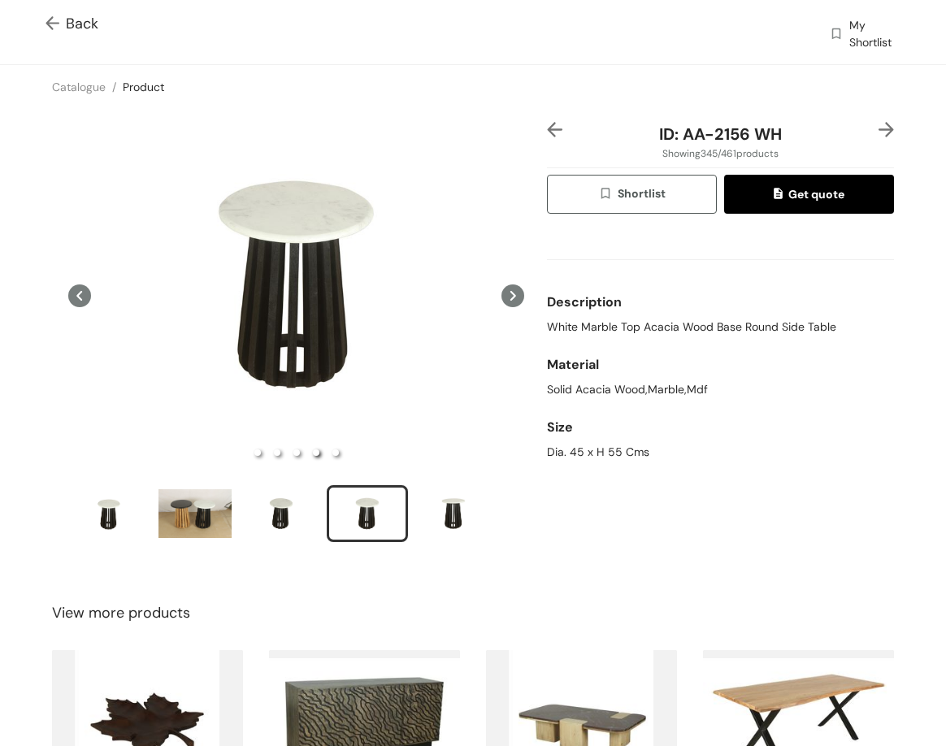
click at [878, 135] on img at bounding box center [885, 129] width 15 height 15
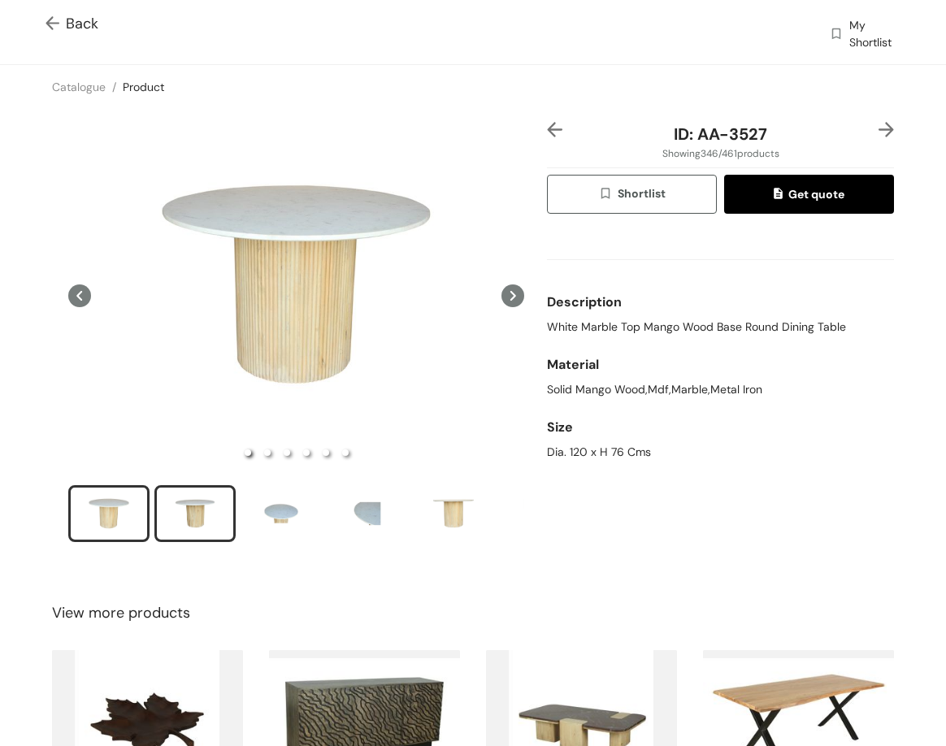
click at [208, 499] on div "slide item 2" at bounding box center [194, 513] width 73 height 49
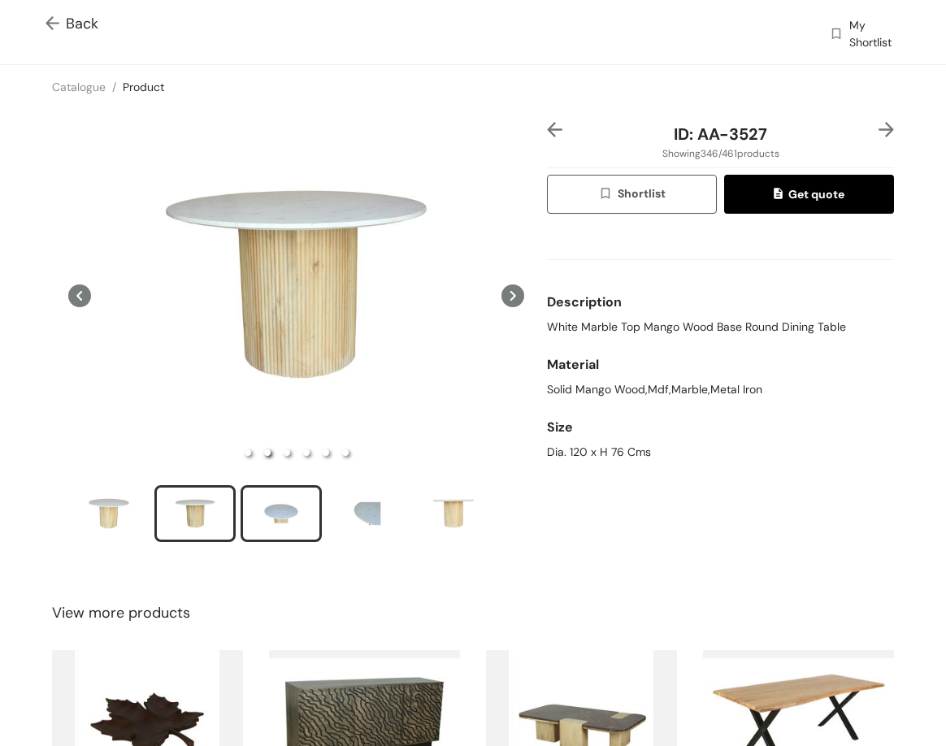
click at [257, 502] on div "slide item 3" at bounding box center [281, 513] width 73 height 49
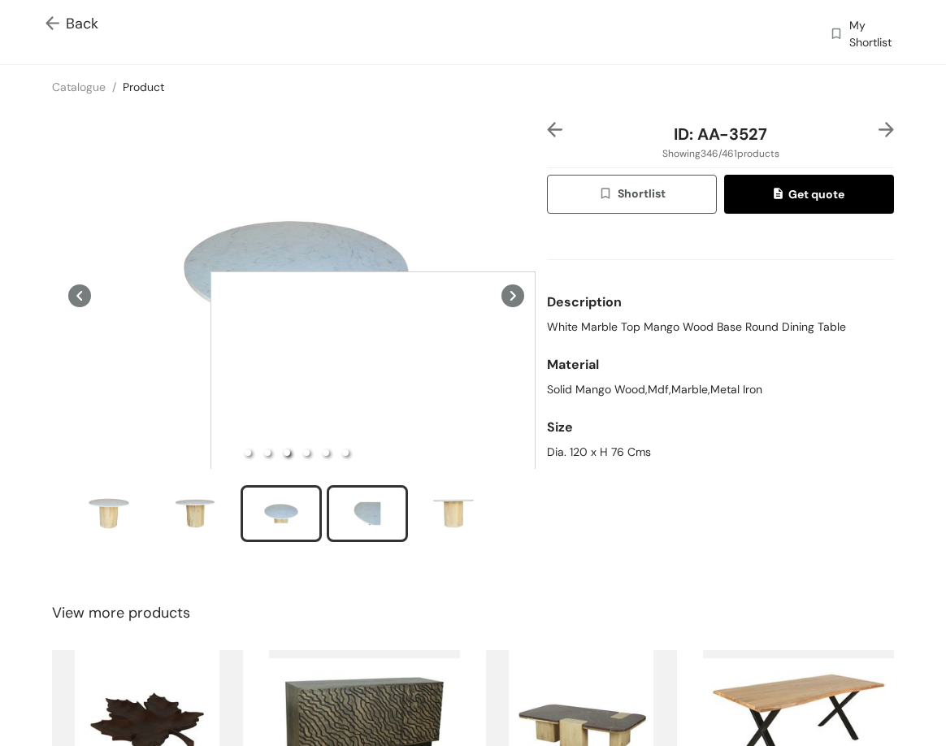
drag, startPoint x: 373, startPoint y: 434, endPoint x: 372, endPoint y: 516, distance: 82.1
click at [375, 462] on div at bounding box center [372, 433] width 325 height 325
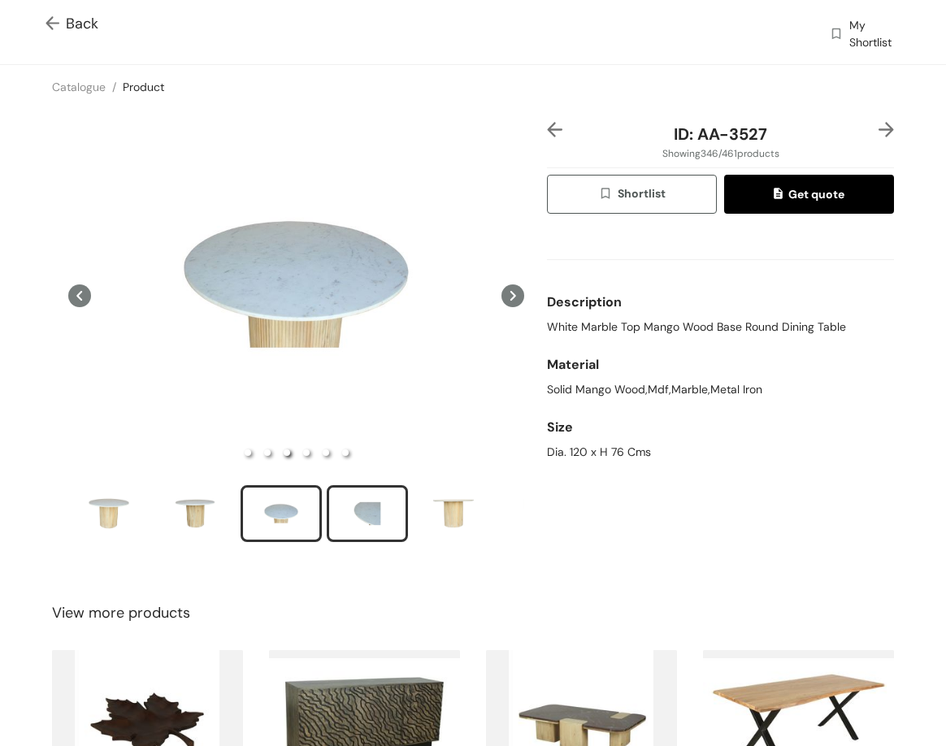
click at [366, 517] on div "slide item 4" at bounding box center [367, 513] width 73 height 49
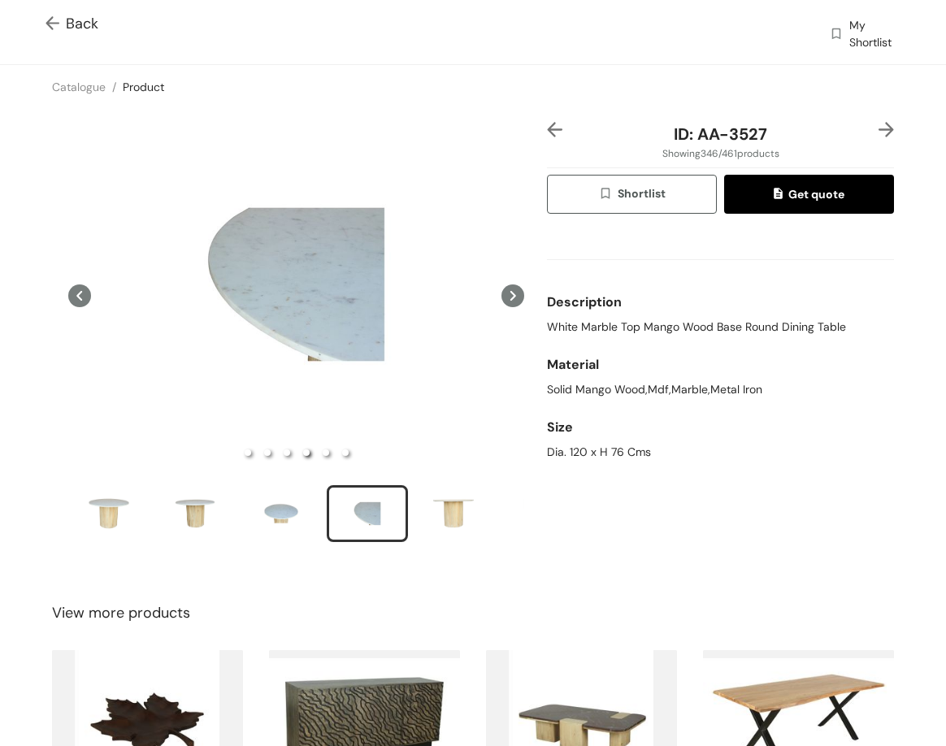
click at [878, 131] on img at bounding box center [885, 129] width 15 height 15
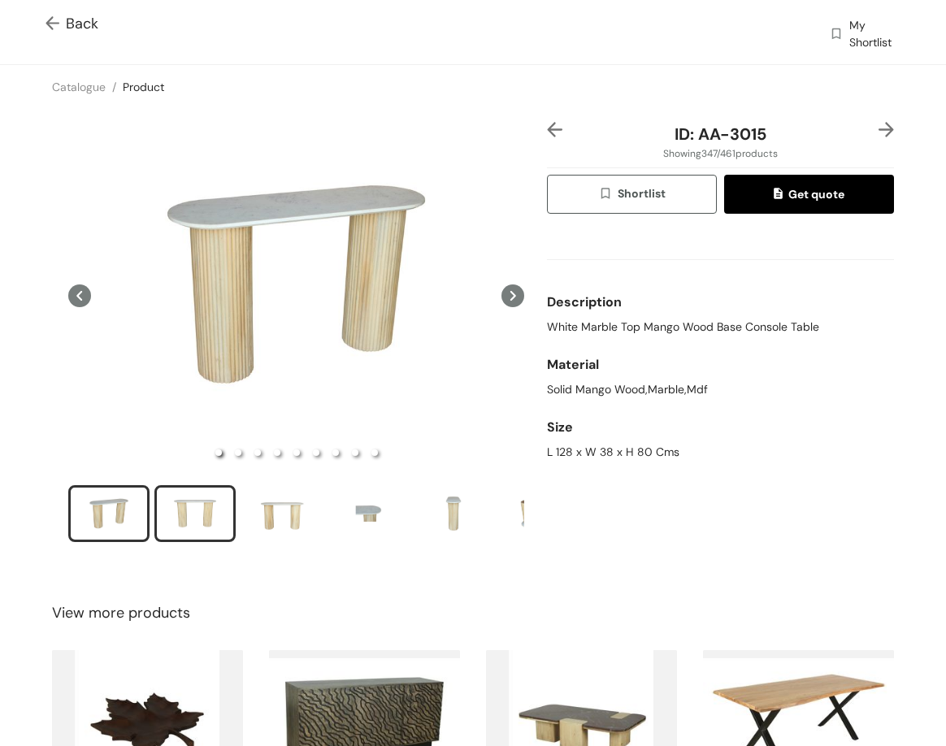
click at [170, 506] on div "slide item 2" at bounding box center [194, 513] width 73 height 49
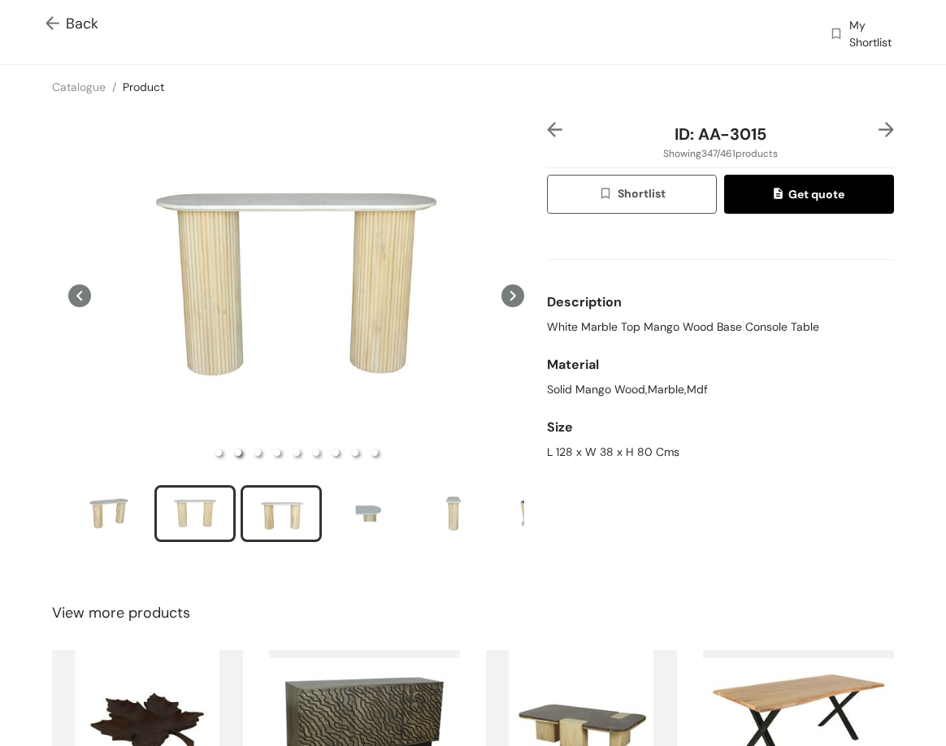
click at [294, 525] on div "slide item 3" at bounding box center [281, 513] width 73 height 49
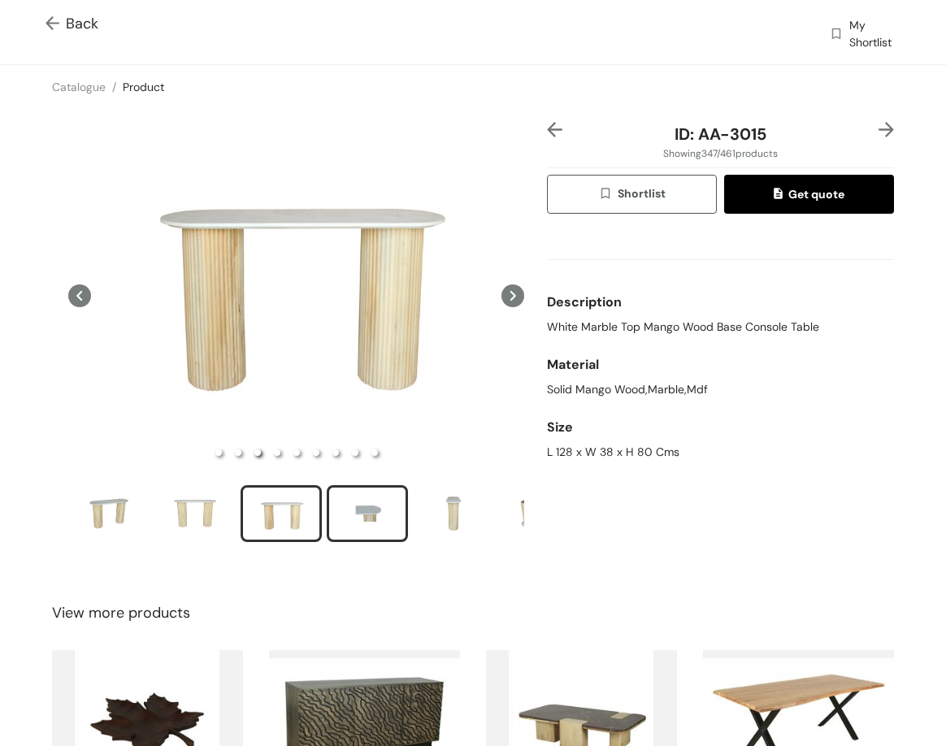
click at [354, 512] on div "slide item 4" at bounding box center [367, 513] width 73 height 49
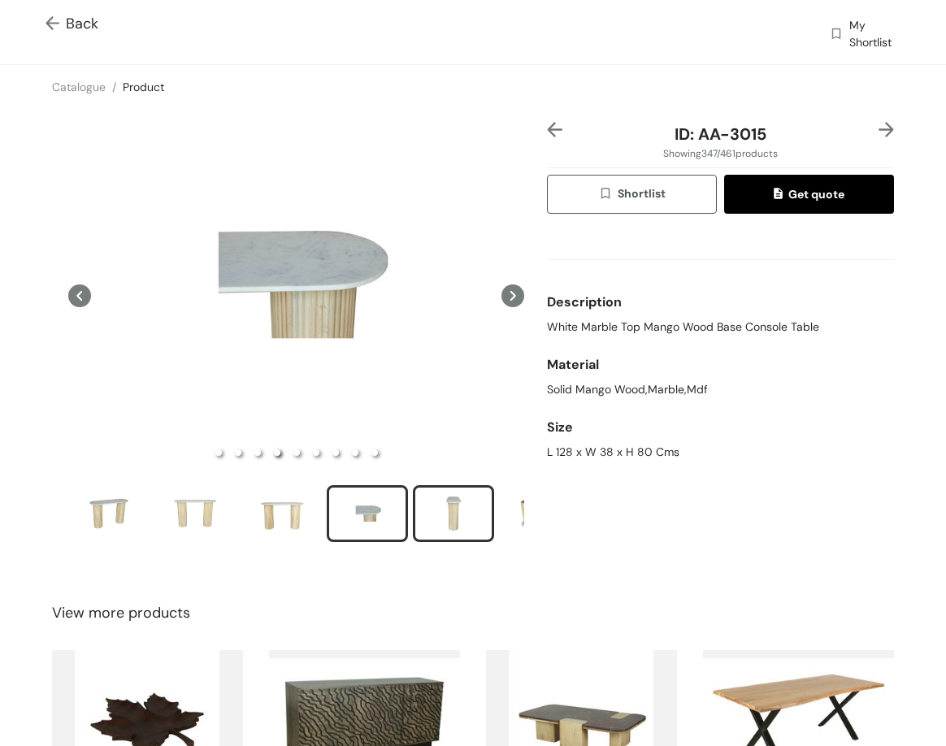
click at [457, 504] on div "slide item 5" at bounding box center [453, 513] width 73 height 49
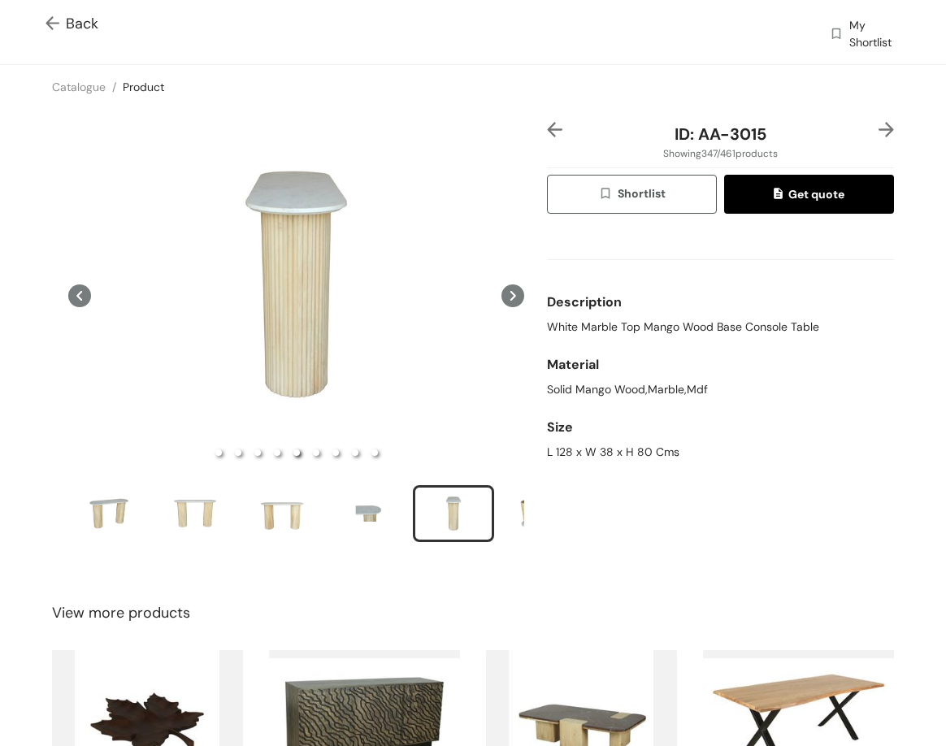
click at [878, 128] on img at bounding box center [885, 129] width 15 height 15
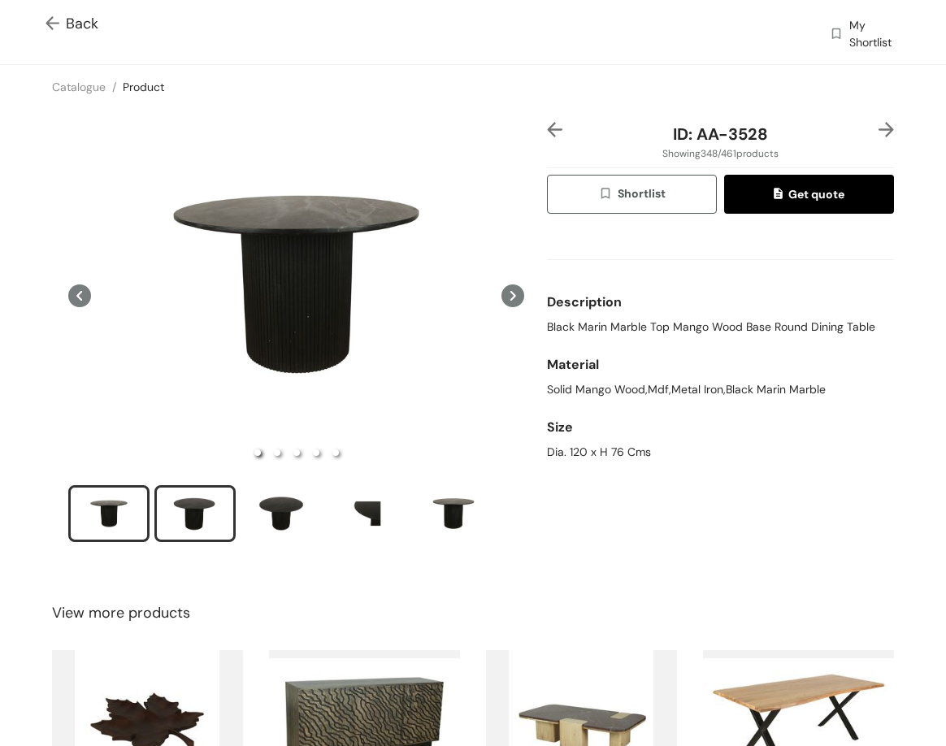
click at [189, 521] on div "slide item 2" at bounding box center [194, 513] width 73 height 49
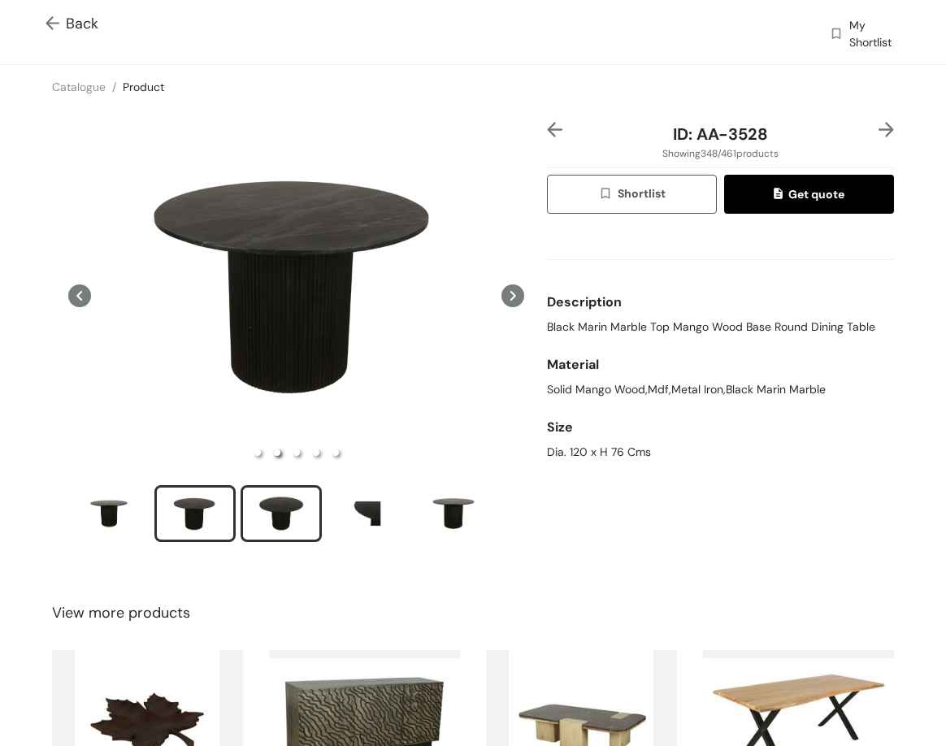
click at [286, 523] on div "slide item 3" at bounding box center [281, 513] width 73 height 49
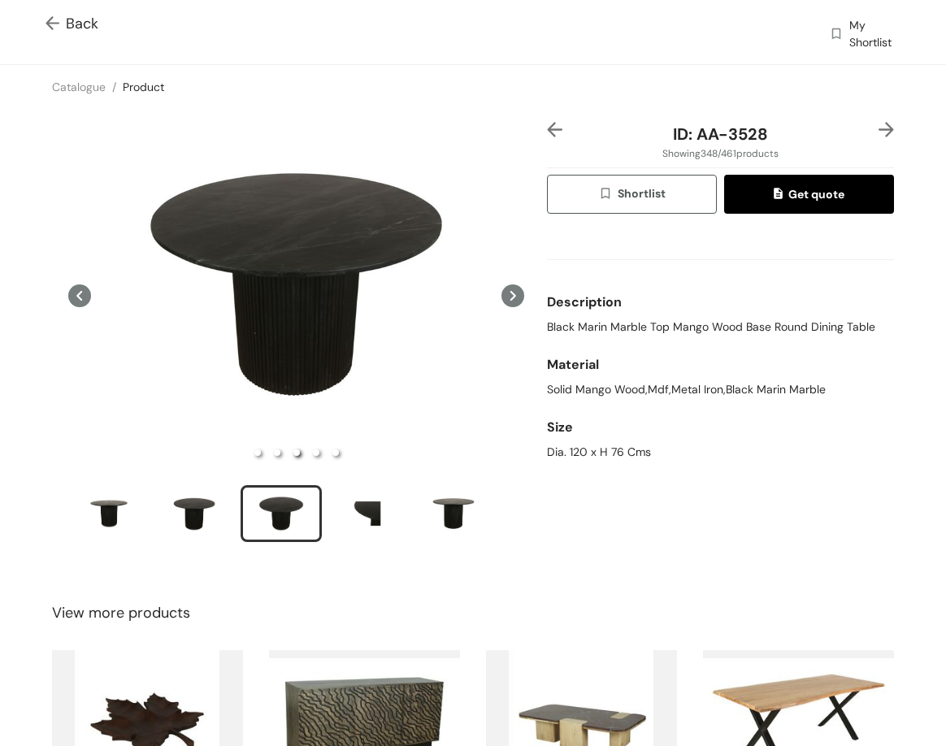
click at [383, 539] on ul at bounding box center [296, 516] width 456 height 62
click at [389, 529] on div "slide item 4" at bounding box center [367, 513] width 73 height 49
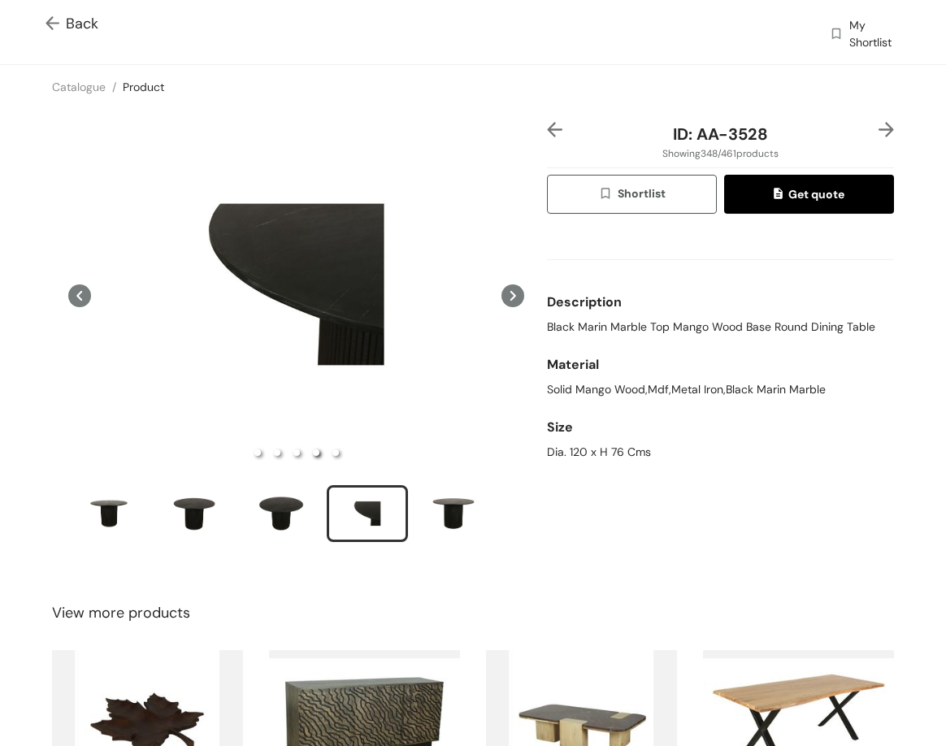
click at [864, 130] on div at bounding box center [878, 134] width 29 height 24
click at [878, 130] on img at bounding box center [885, 129] width 15 height 15
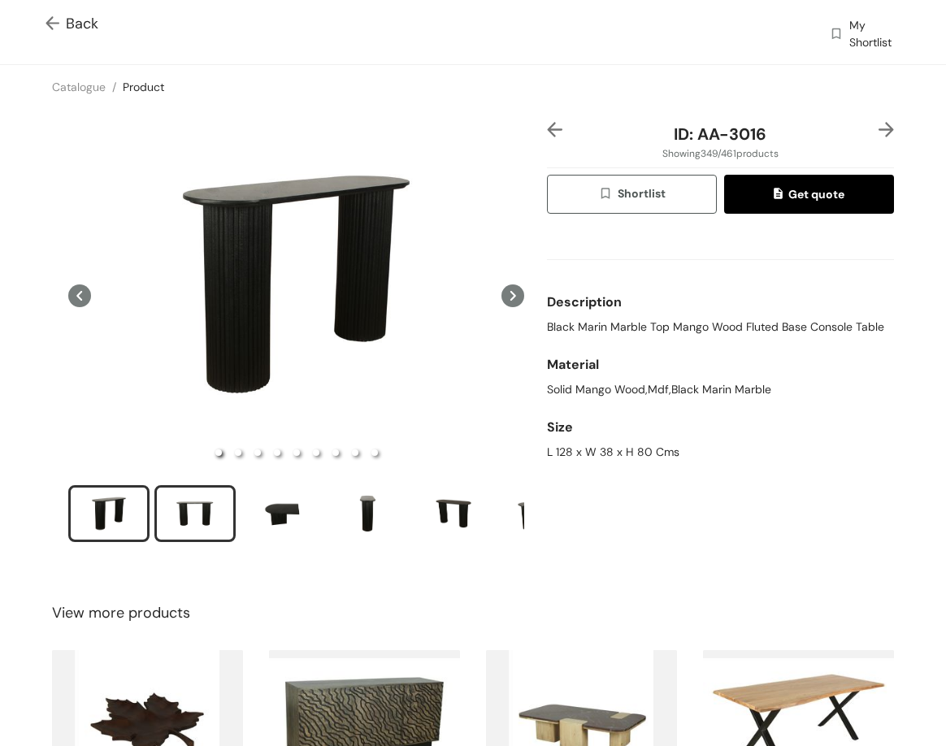
click at [180, 513] on div "slide item 2" at bounding box center [194, 513] width 73 height 49
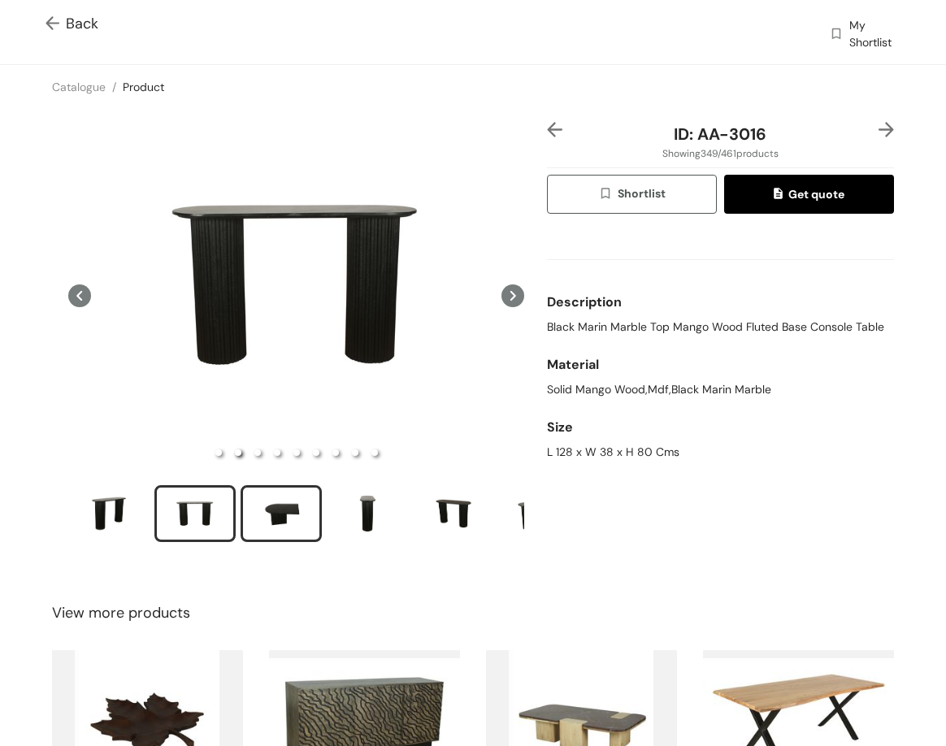
click at [301, 491] on div "slide item 3" at bounding box center [281, 513] width 73 height 49
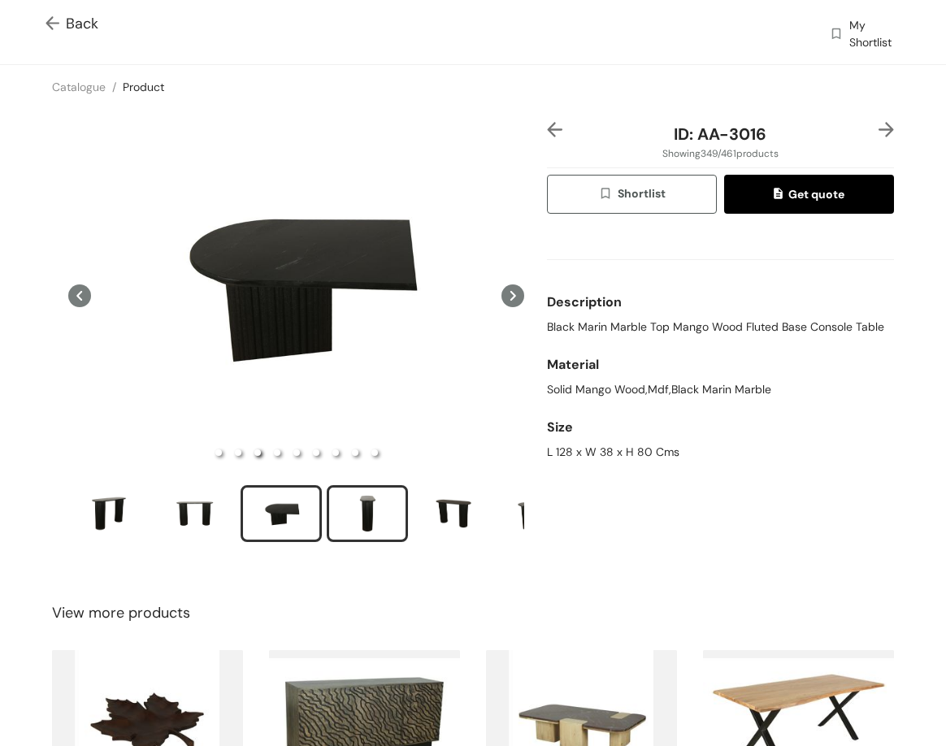
drag, startPoint x: 397, startPoint y: 496, endPoint x: 348, endPoint y: 505, distance: 50.5
click at [377, 502] on div "slide item 4" at bounding box center [367, 513] width 73 height 49
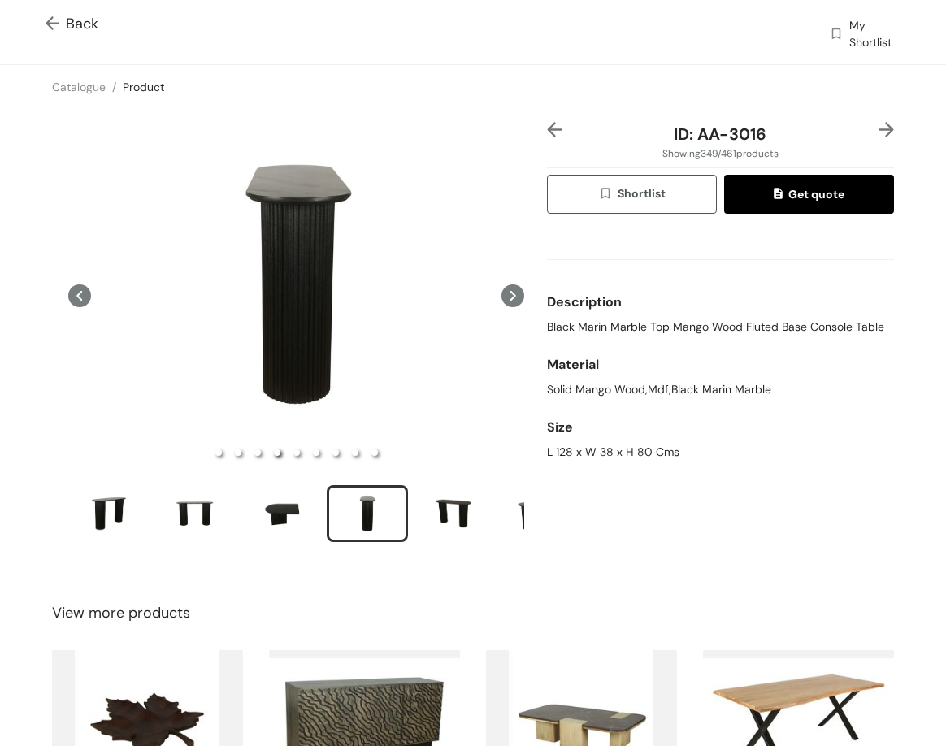
click at [871, 139] on div at bounding box center [878, 134] width 29 height 24
click at [878, 132] on img at bounding box center [885, 129] width 15 height 15
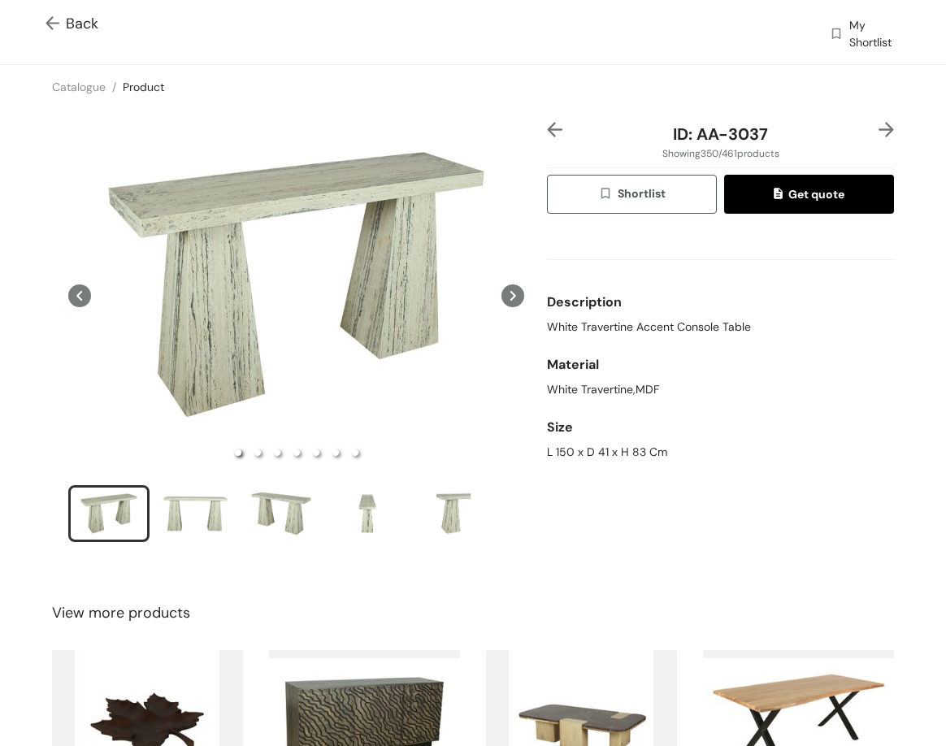
click at [198, 540] on ul at bounding box center [296, 516] width 456 height 62
click at [188, 529] on div "slide item 2" at bounding box center [194, 513] width 73 height 49
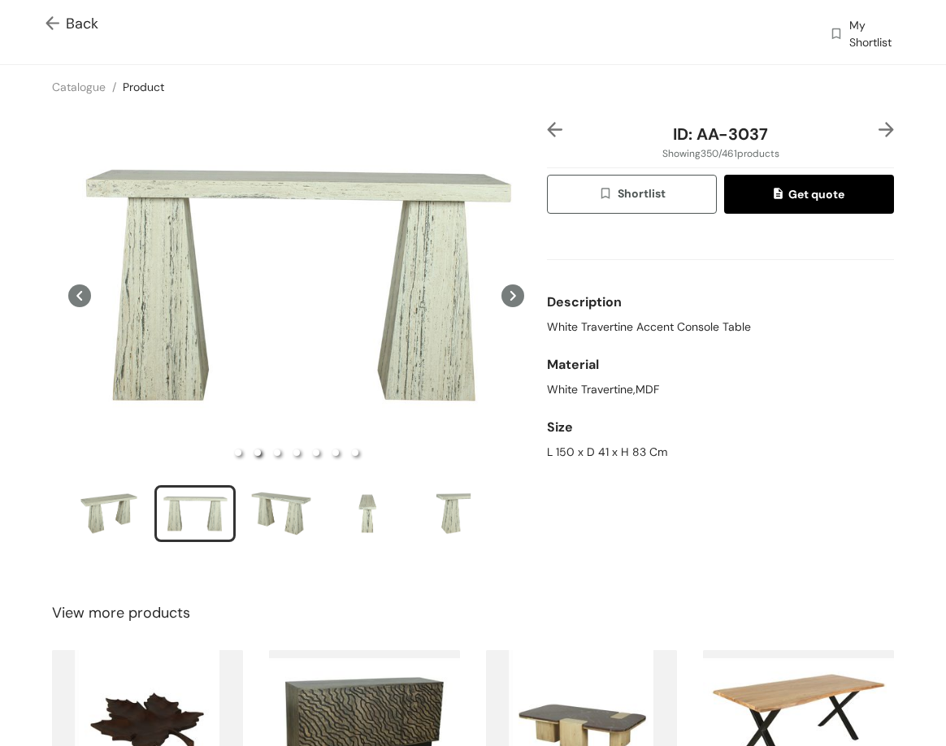
drag, startPoint x: 280, startPoint y: 547, endPoint x: 276, endPoint y: 538, distance: 9.8
click at [279, 542] on div at bounding box center [296, 343] width 495 height 442
click at [269, 521] on div "slide item 3" at bounding box center [281, 513] width 73 height 49
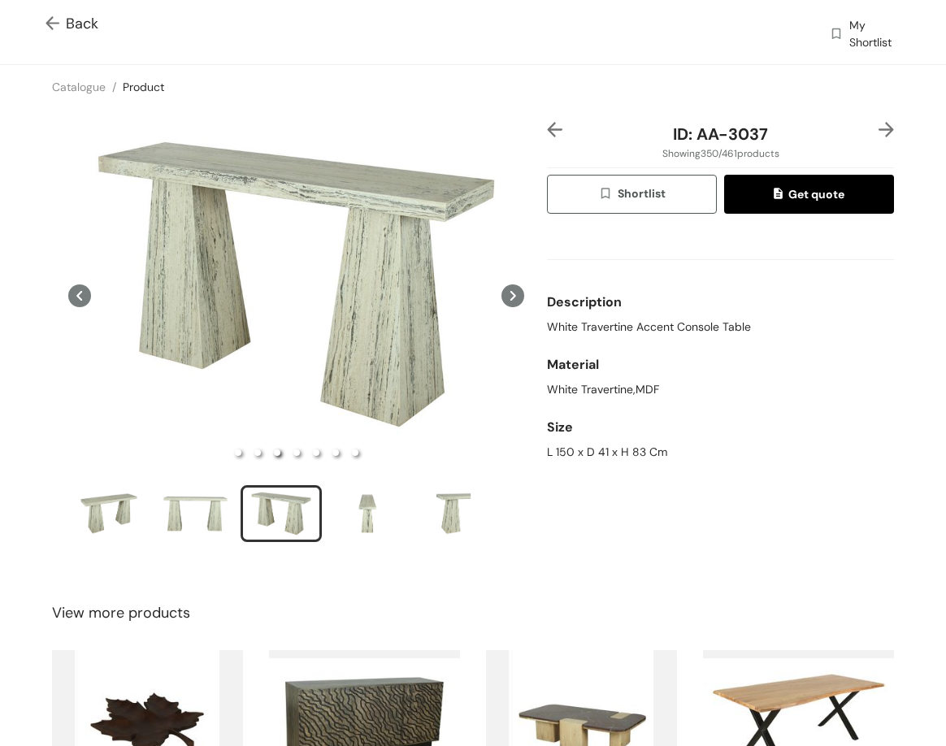
click at [350, 538] on ul at bounding box center [296, 516] width 456 height 62
click at [465, 466] on div at bounding box center [296, 335] width 488 height 426
click at [369, 505] on div "slide item 4" at bounding box center [367, 513] width 73 height 49
